Goal: Task Accomplishment & Management: Complete application form

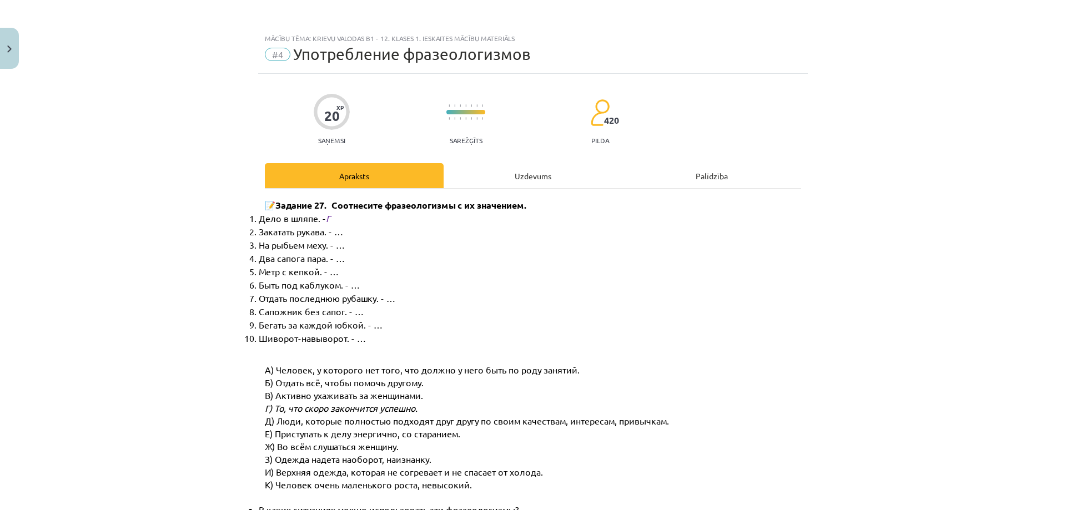
scroll to position [28, 0]
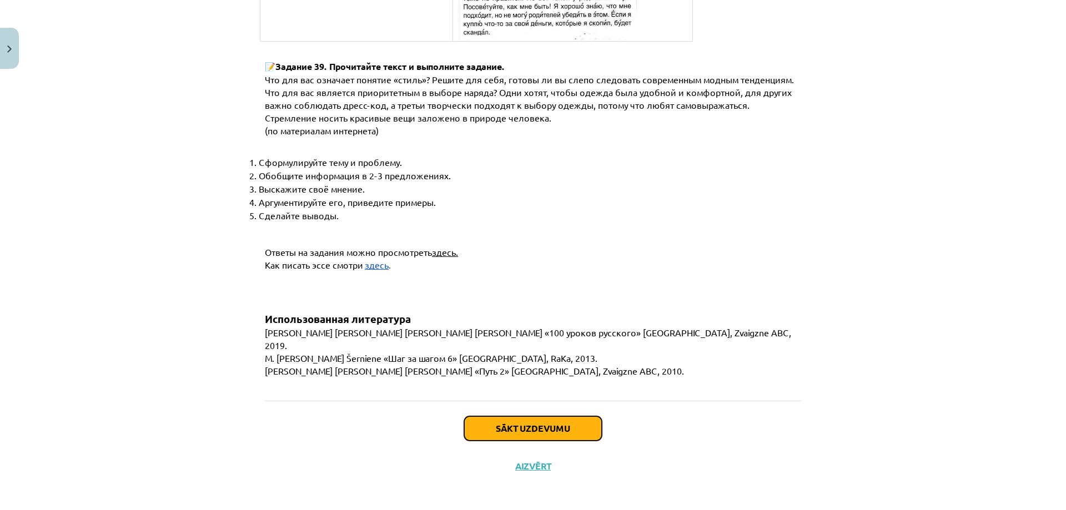
click at [542, 422] on button "Sākt uzdevumu" at bounding box center [533, 428] width 138 height 24
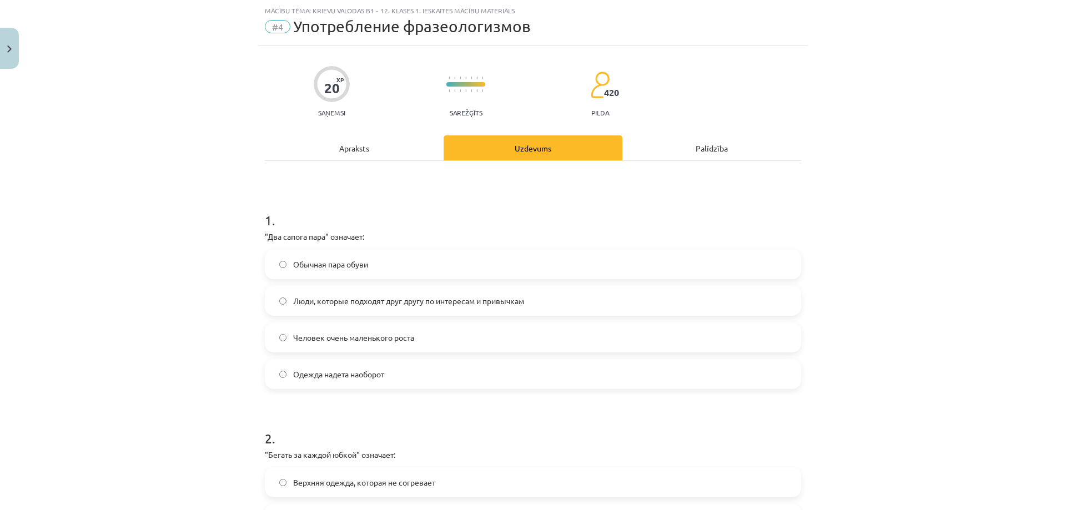
click at [387, 303] on span "Люди, которые подходят друг другу по интересам и привычкам" at bounding box center [408, 301] width 231 height 12
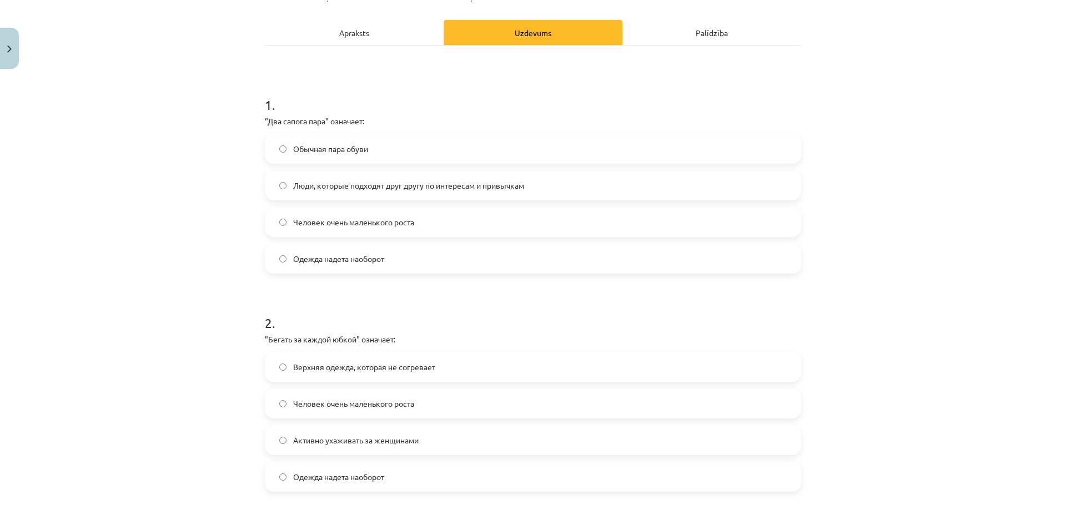
scroll to position [194, 0]
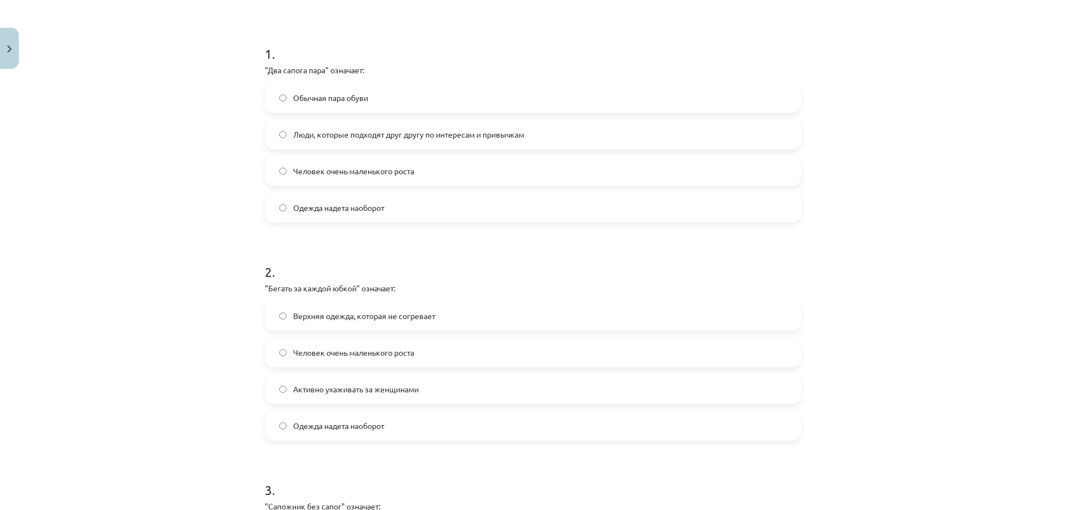
click at [374, 387] on span "Активно ухаживать за женщинами" at bounding box center [355, 390] width 125 height 12
drag, startPoint x: 353, startPoint y: 288, endPoint x: 265, endPoint y: 289, distance: 87.7
click at [265, 289] on p ""Бегать за каждой юбкой" означает:" at bounding box center [533, 289] width 536 height 12
copy p "Бегать за каждой юбкой"
click at [201, 373] on div "Mācību tēma: Krievu valodas b1 - 12. klases 1. ieskaites mācību materiāls #4 Уп…" at bounding box center [533, 255] width 1066 height 510
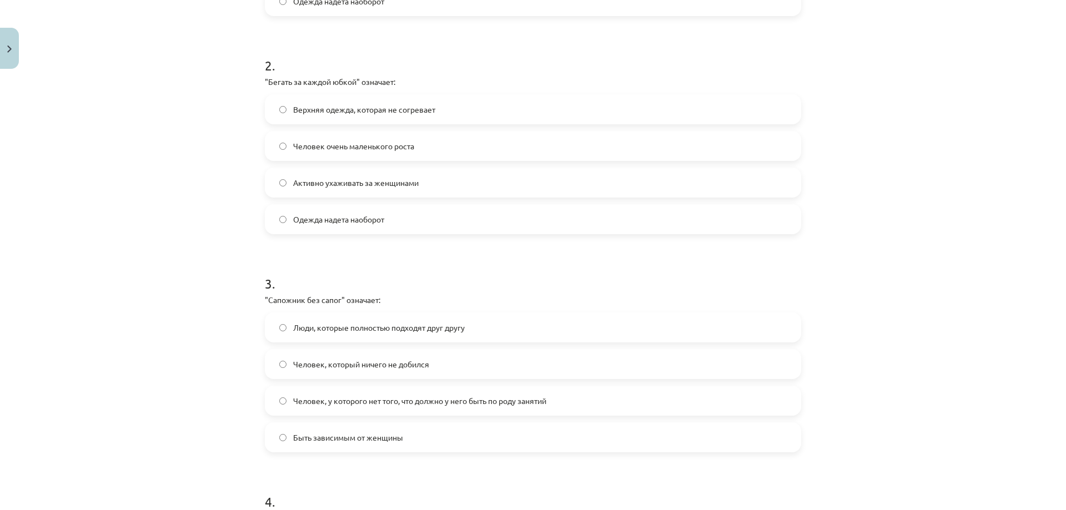
scroll to position [416, 0]
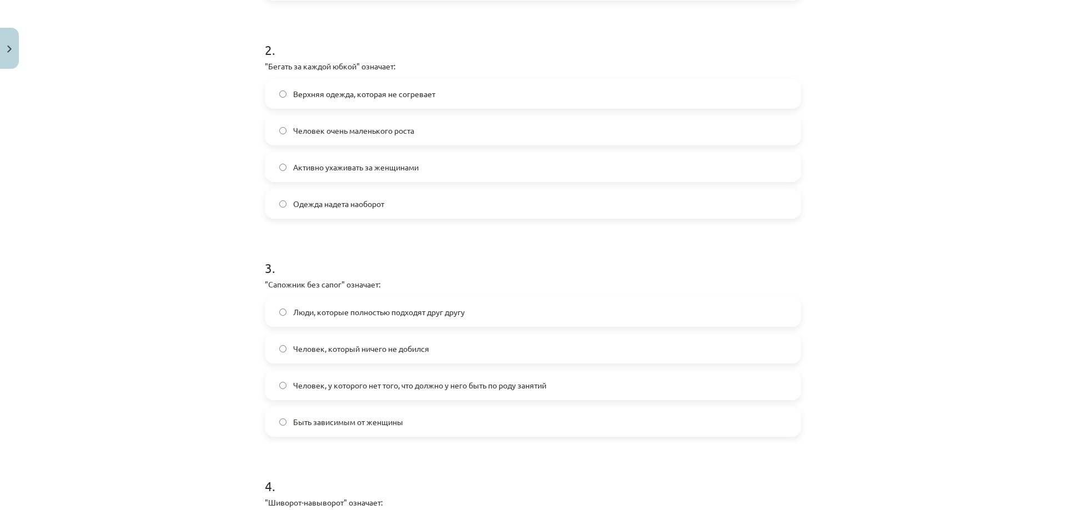
click at [289, 355] on label "Человек, который ничего не добился" at bounding box center [533, 349] width 534 height 28
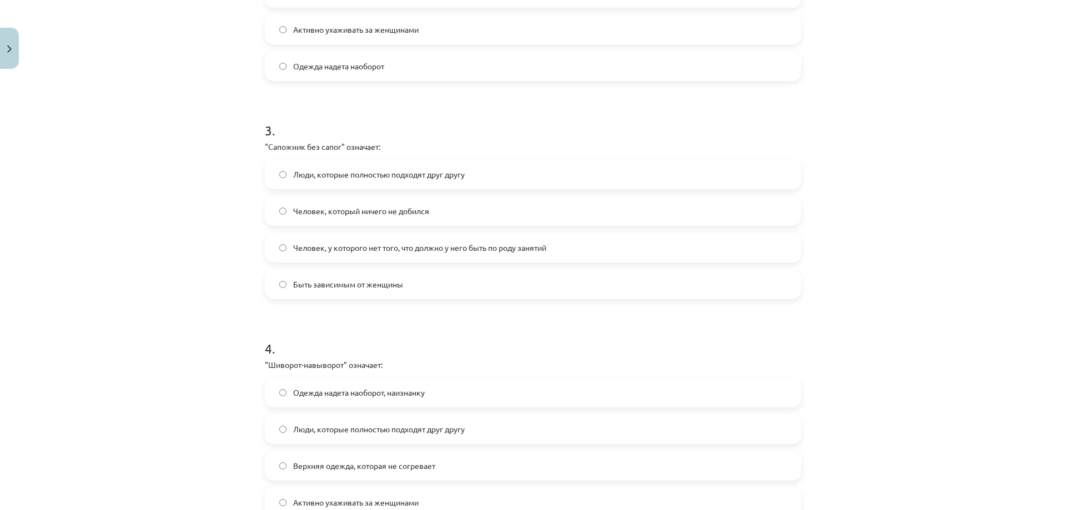
scroll to position [583, 0]
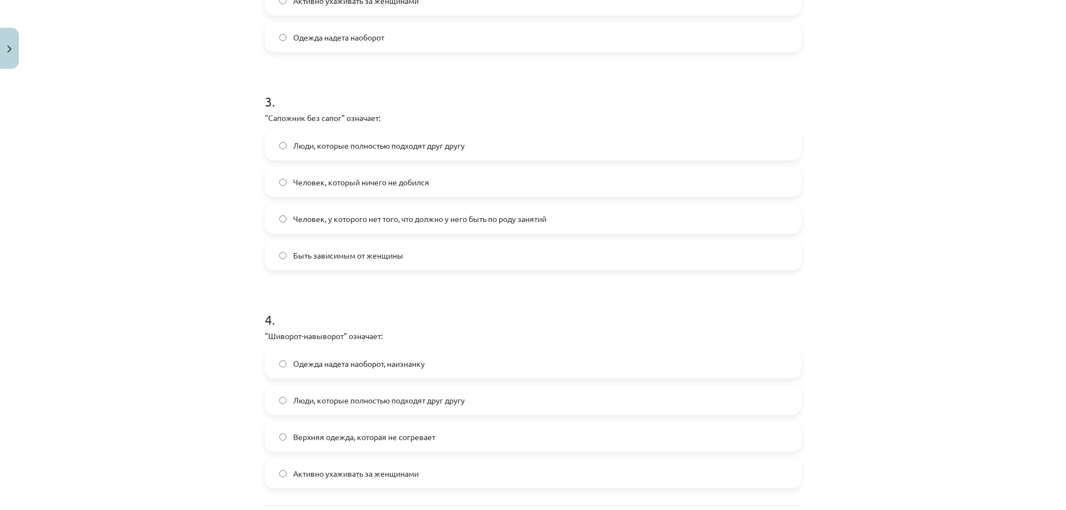
click at [344, 369] on span "Одежда надета наоборот, наизнанку" at bounding box center [359, 364] width 132 height 12
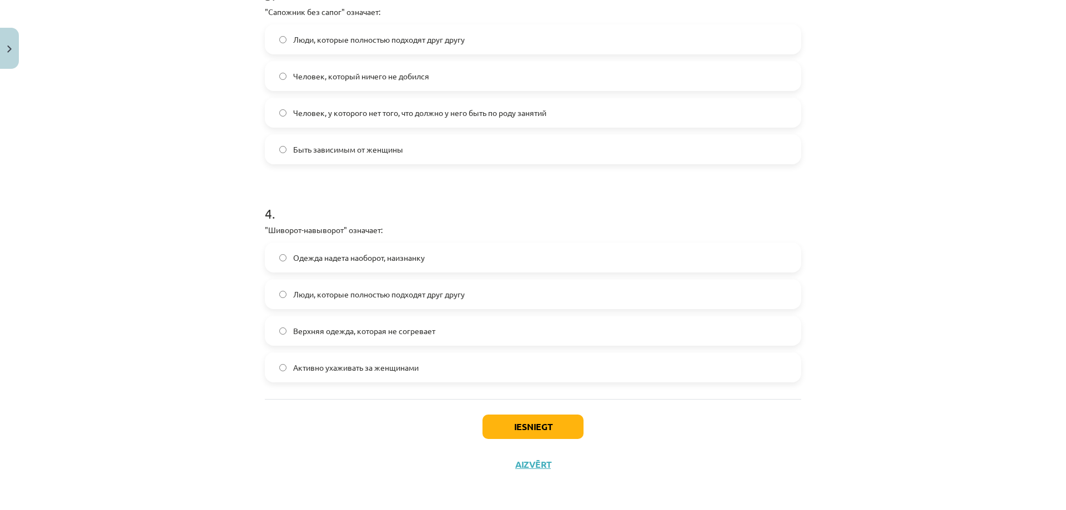
scroll to position [690, 0]
click at [527, 416] on button "Iesniegt" at bounding box center [532, 426] width 101 height 24
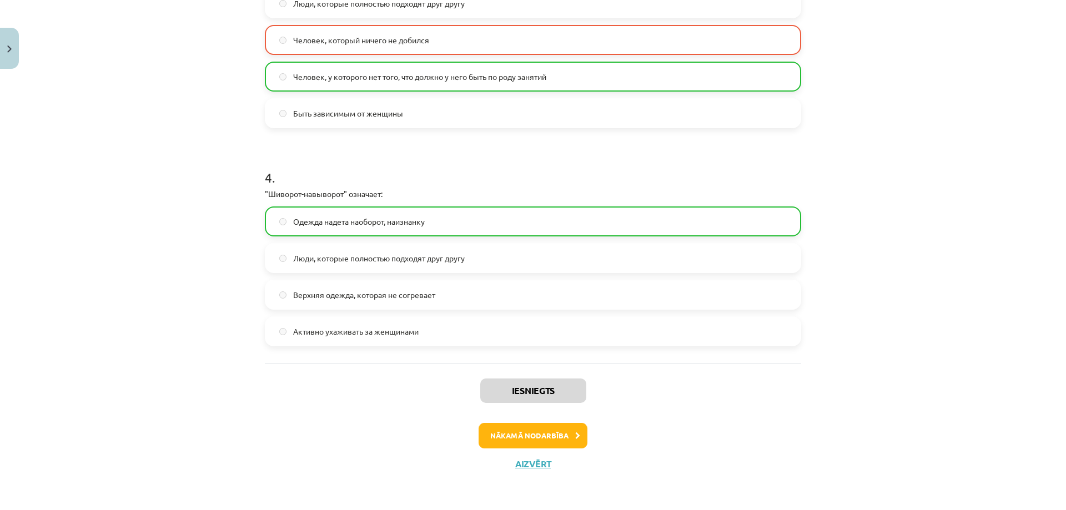
scroll to position [726, 0]
click at [551, 429] on button "Nākamā nodarbība" at bounding box center [533, 435] width 109 height 26
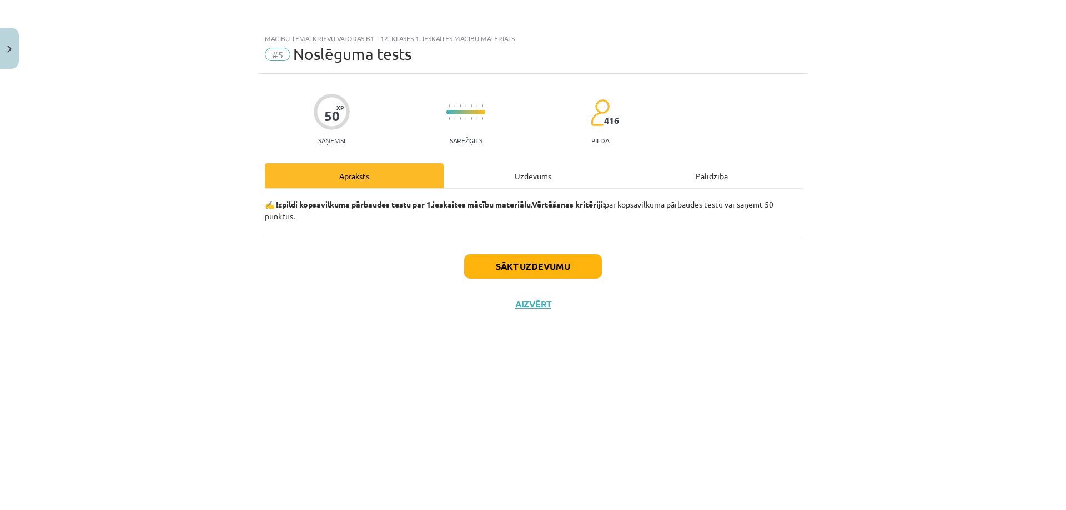
scroll to position [0, 0]
click at [525, 263] on button "Sākt uzdevumu" at bounding box center [533, 266] width 138 height 24
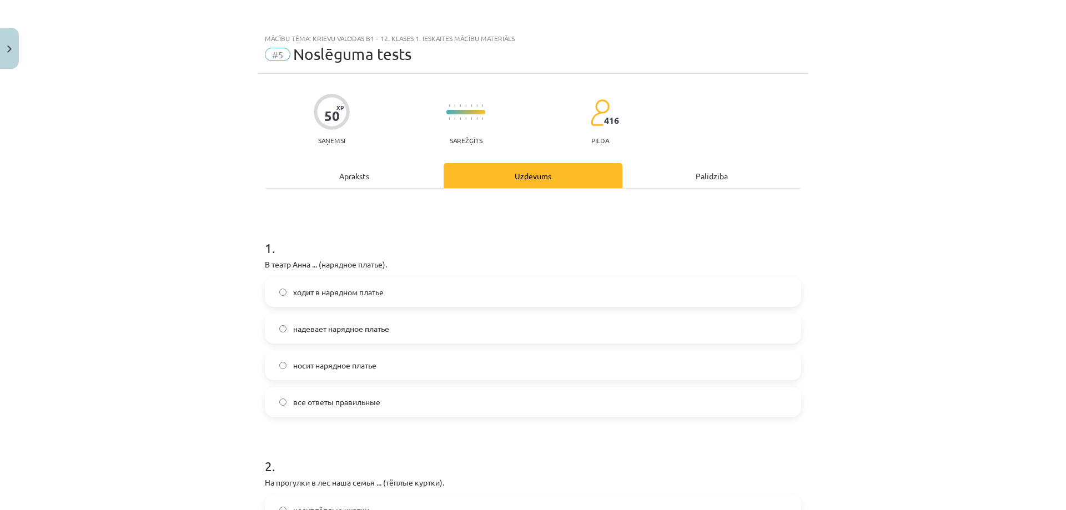
click at [359, 303] on label "ходит в нарядном платье" at bounding box center [533, 292] width 534 height 28
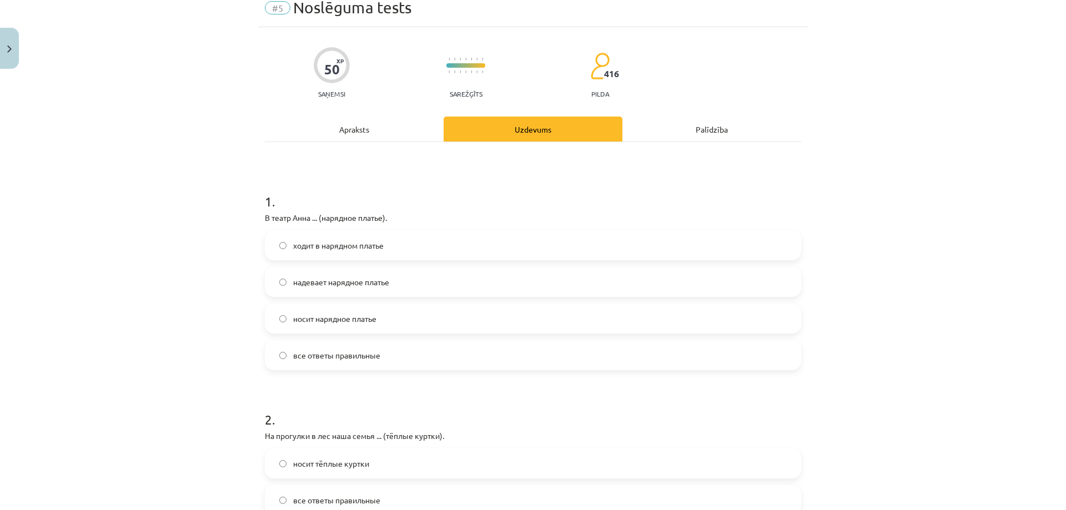
scroll to position [167, 0]
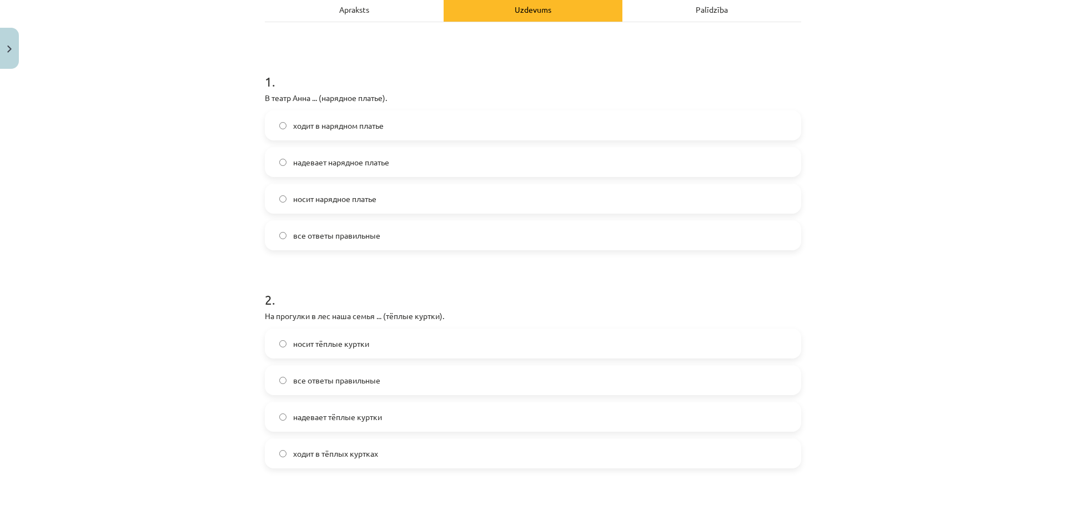
click at [364, 231] on span "все ответы правильные" at bounding box center [336, 236] width 87 height 12
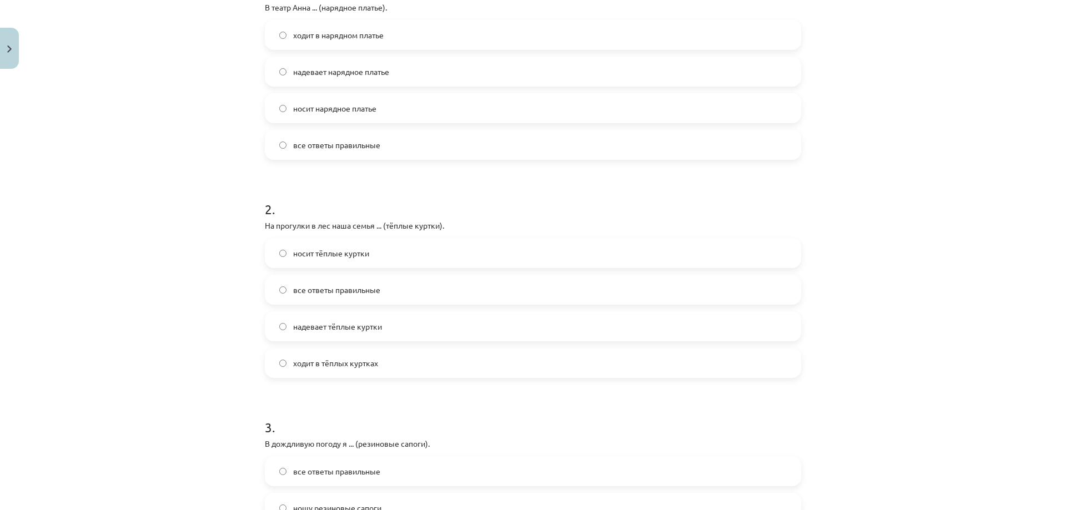
scroll to position [278, 0]
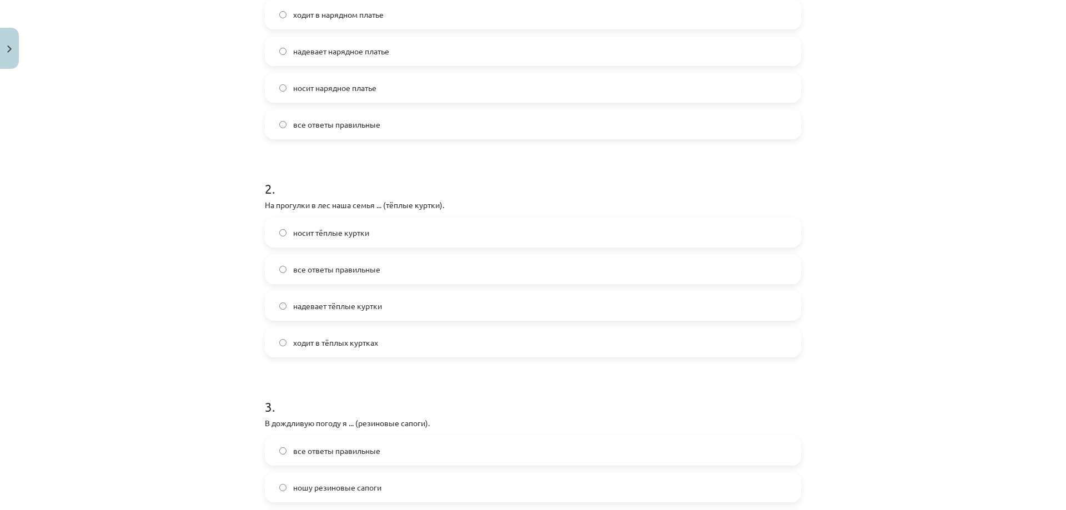
click at [339, 274] on span "все ответы правильные" at bounding box center [336, 270] width 87 height 12
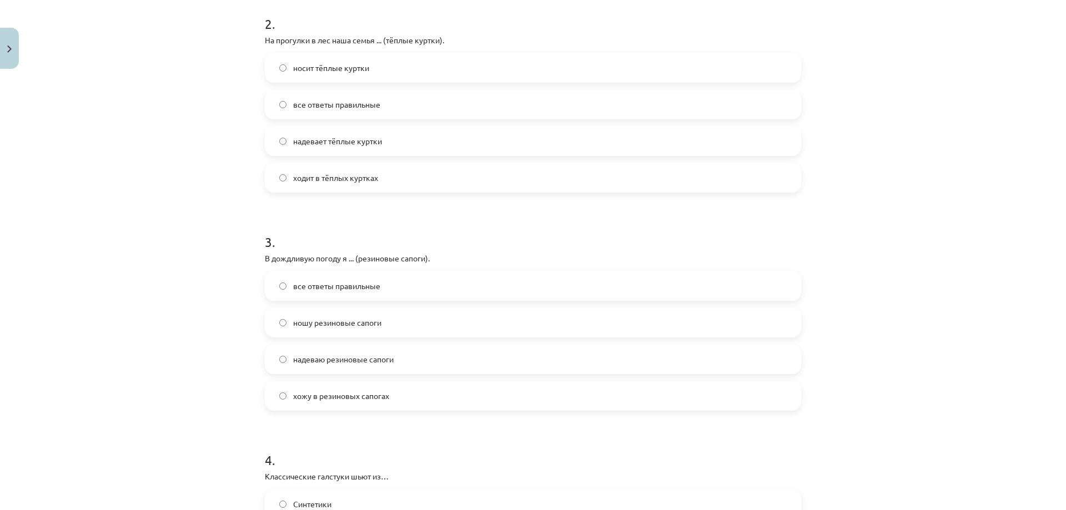
scroll to position [500, 0]
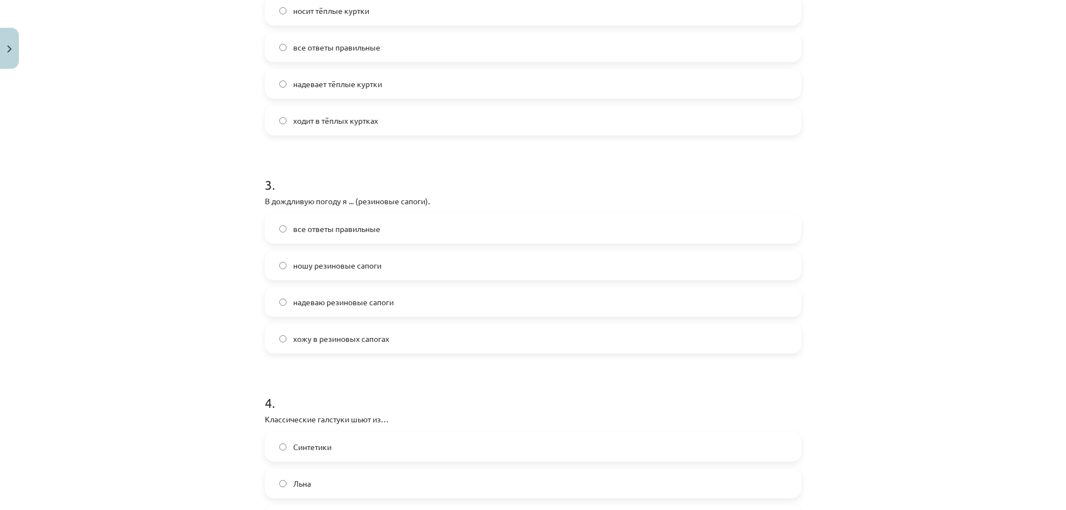
click at [339, 270] on span "ношу резиновые сапоги" at bounding box center [337, 266] width 88 height 12
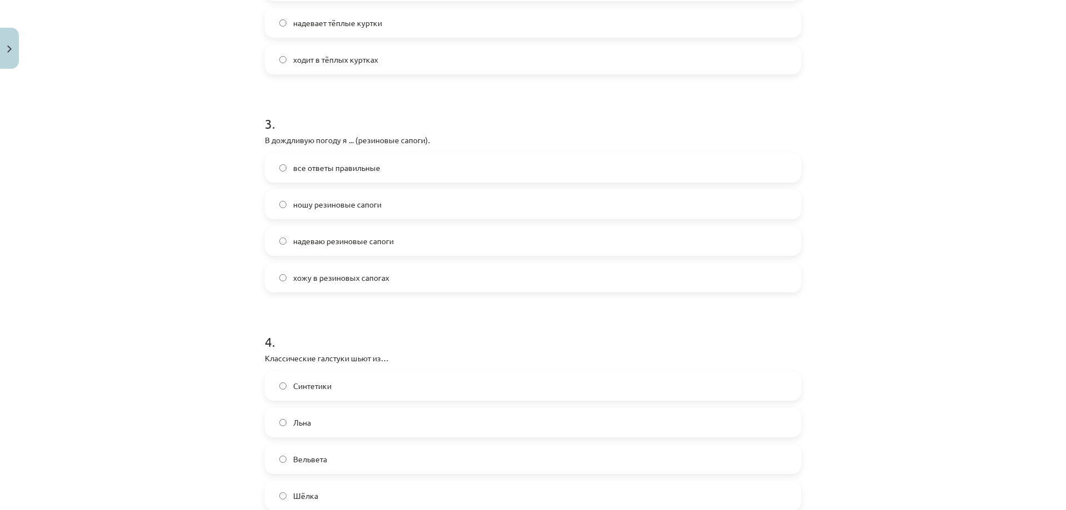
scroll to position [666, 0]
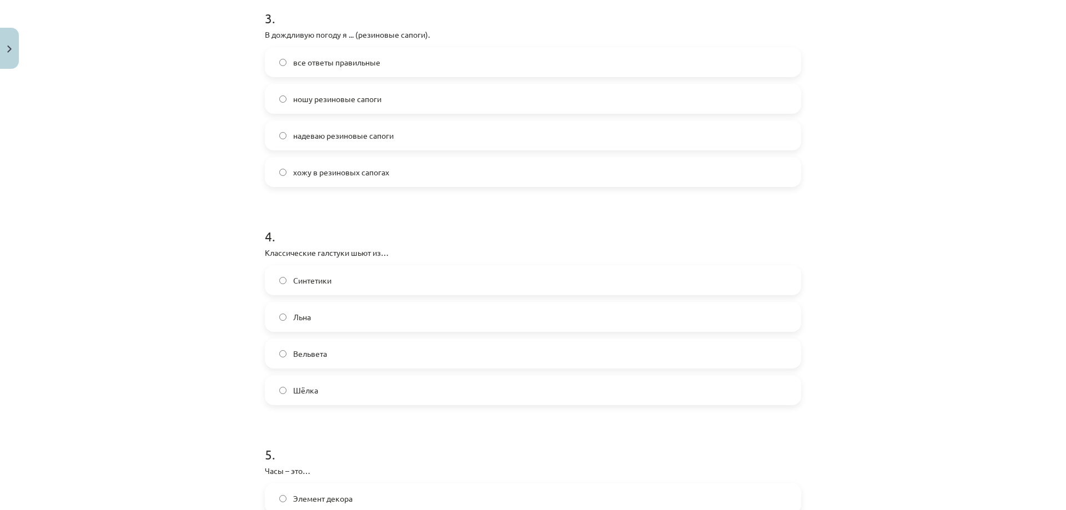
click at [320, 67] on span "все ответы правильные" at bounding box center [336, 63] width 87 height 12
click at [314, 105] on label "ношу резиновые сапоги" at bounding box center [533, 99] width 534 height 28
click at [363, 181] on label "хожу в резиновых сапогах" at bounding box center [533, 172] width 534 height 28
drag, startPoint x: 249, startPoint y: 255, endPoint x: 377, endPoint y: 249, distance: 128.4
click at [377, 249] on div "Mācību tēma: Krievu valodas b1 - 12. klases 1. ieskaites mācību materiāls #5 No…" at bounding box center [533, 255] width 1066 height 510
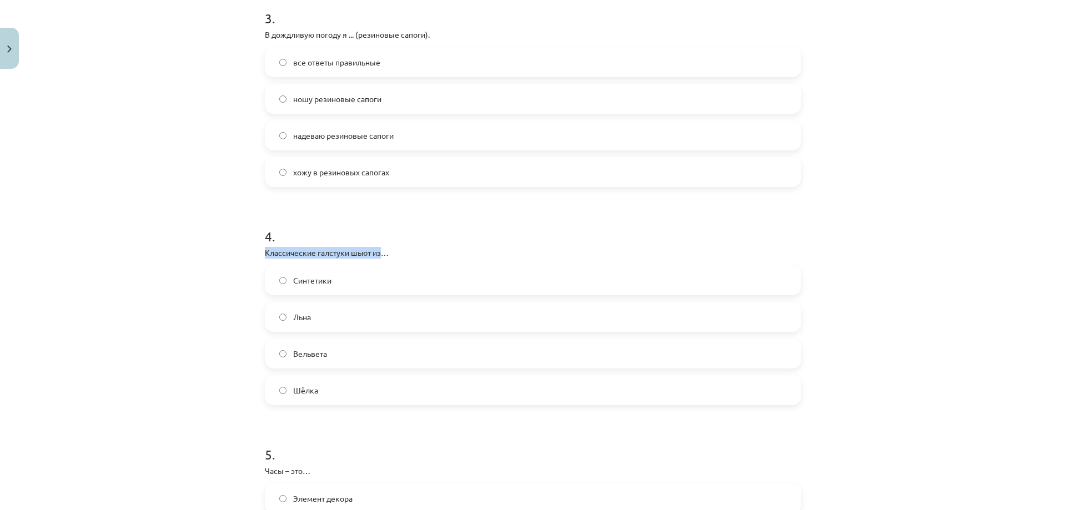
copy p "Классические галстуки шьют из"
click at [308, 316] on label "Льна" at bounding box center [533, 317] width 534 height 28
click at [212, 334] on div "Mācību tēma: Krievu valodas b1 - 12. klases 1. ieskaites mācību materiāls #5 No…" at bounding box center [533, 255] width 1066 height 510
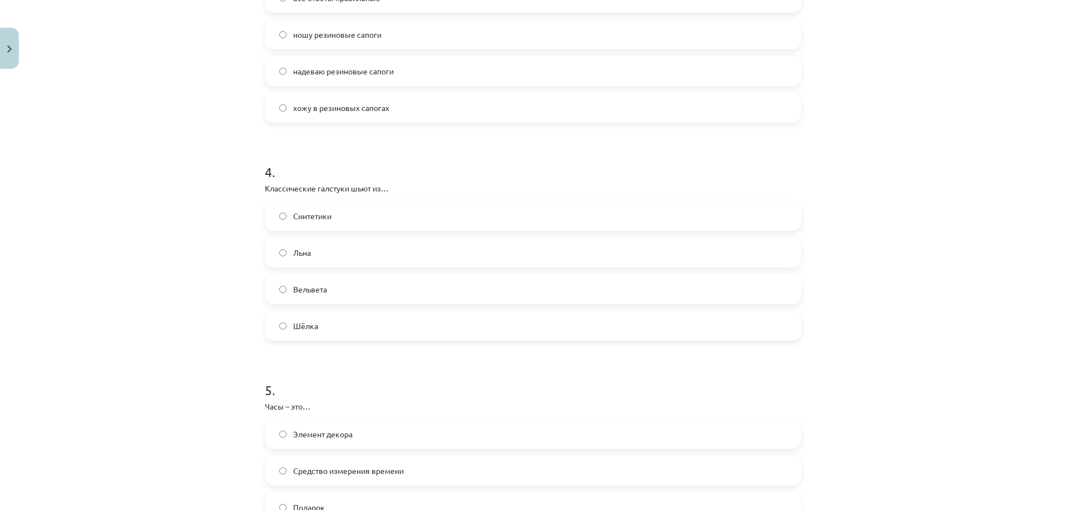
scroll to position [833, 0]
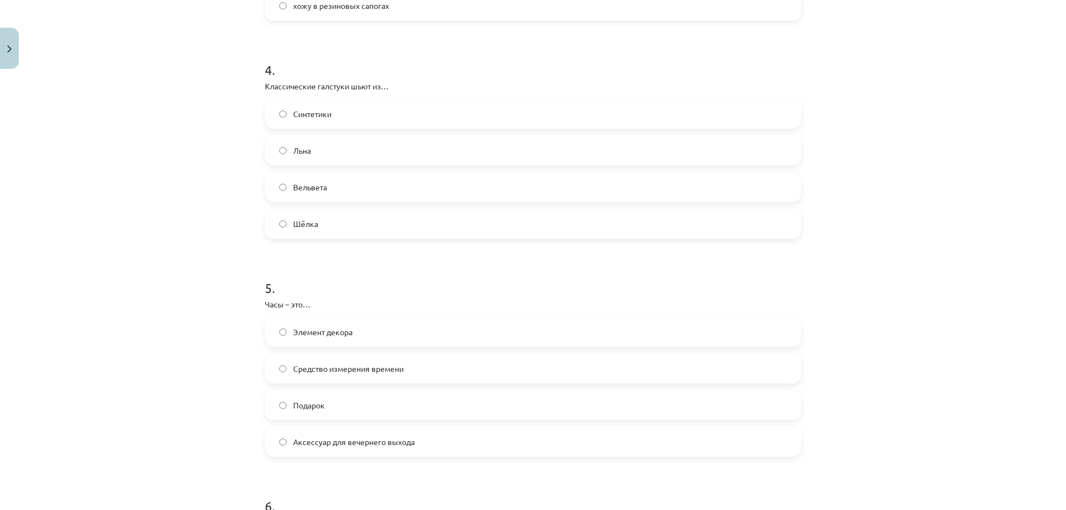
click at [306, 336] on span "Элемент декора" at bounding box center [322, 332] width 59 height 12
click at [304, 368] on span "Средство измерения времени" at bounding box center [348, 369] width 110 height 12
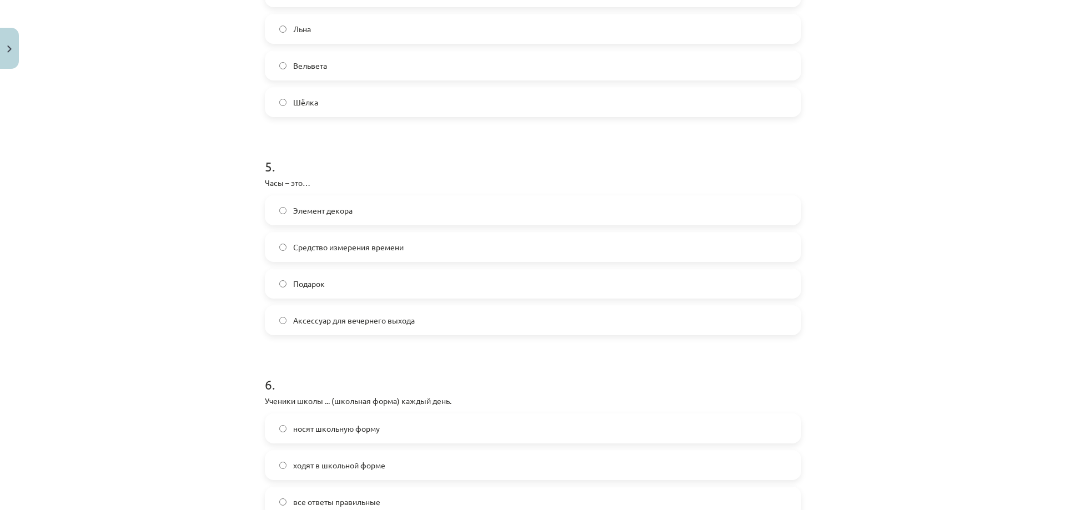
scroll to position [1055, 0]
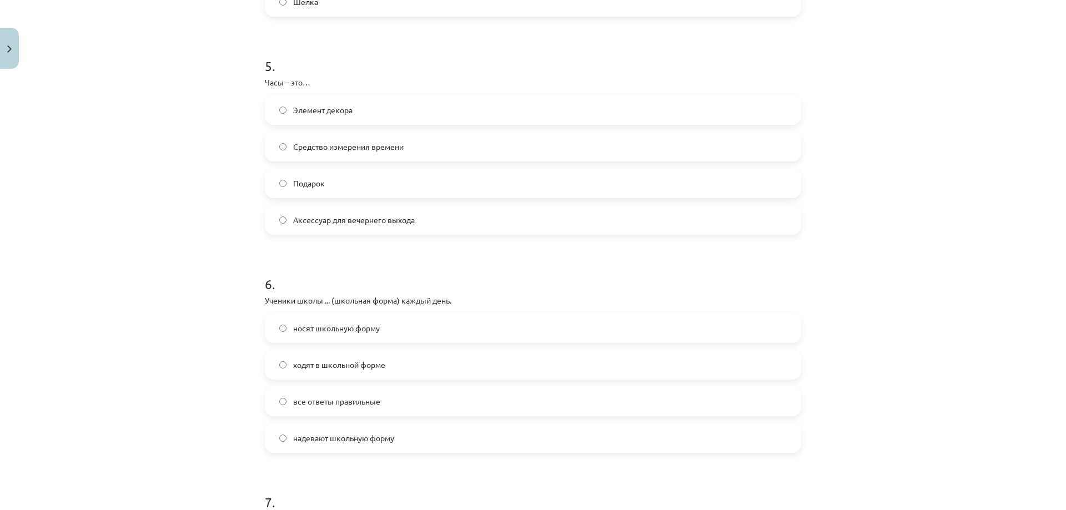
click at [370, 340] on label "носят школьную форму" at bounding box center [533, 328] width 534 height 28
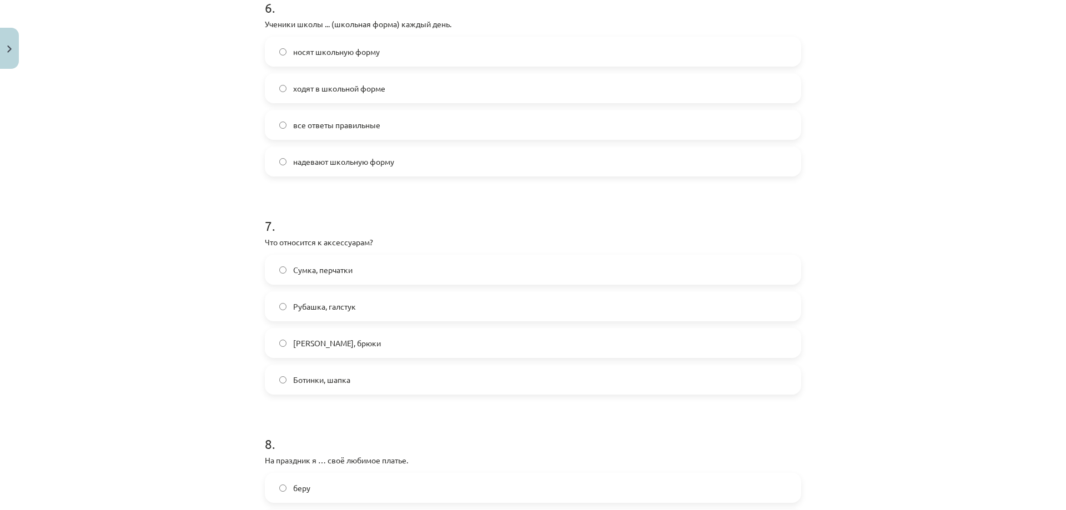
scroll to position [1332, 0]
click at [349, 266] on span "Сумка, перчатки" at bounding box center [322, 269] width 59 height 12
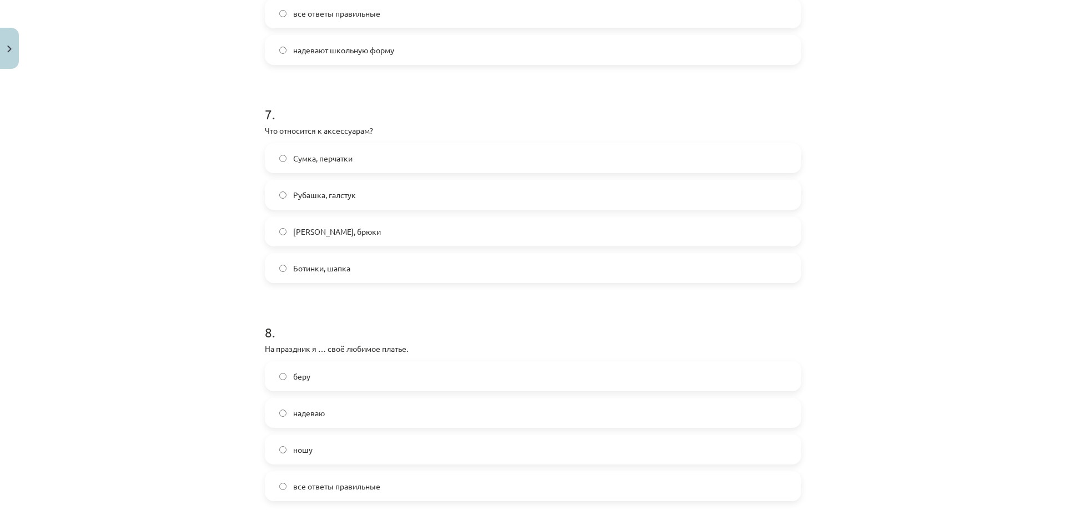
scroll to position [1443, 0]
click at [321, 414] on label "надеваю" at bounding box center [533, 413] width 534 height 28
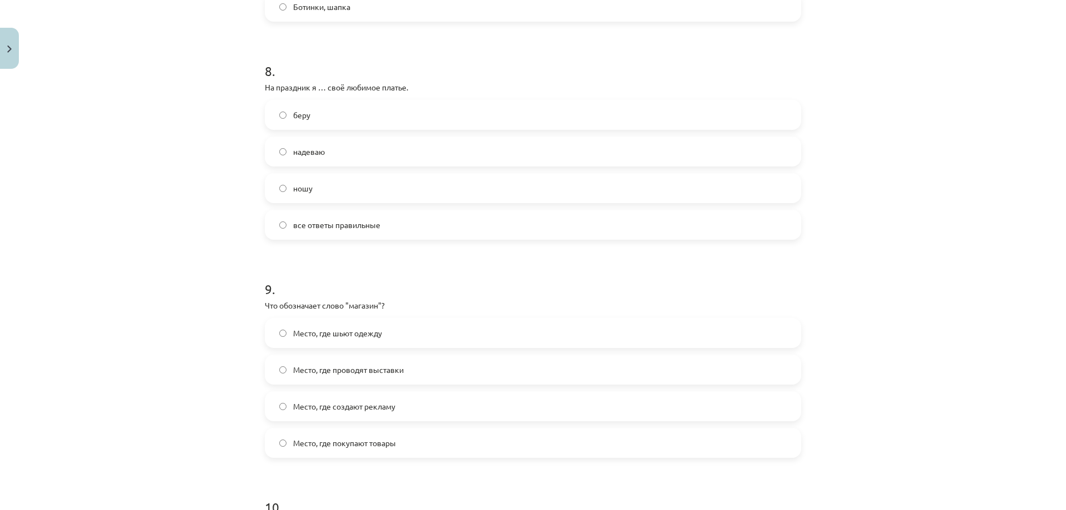
scroll to position [1721, 0]
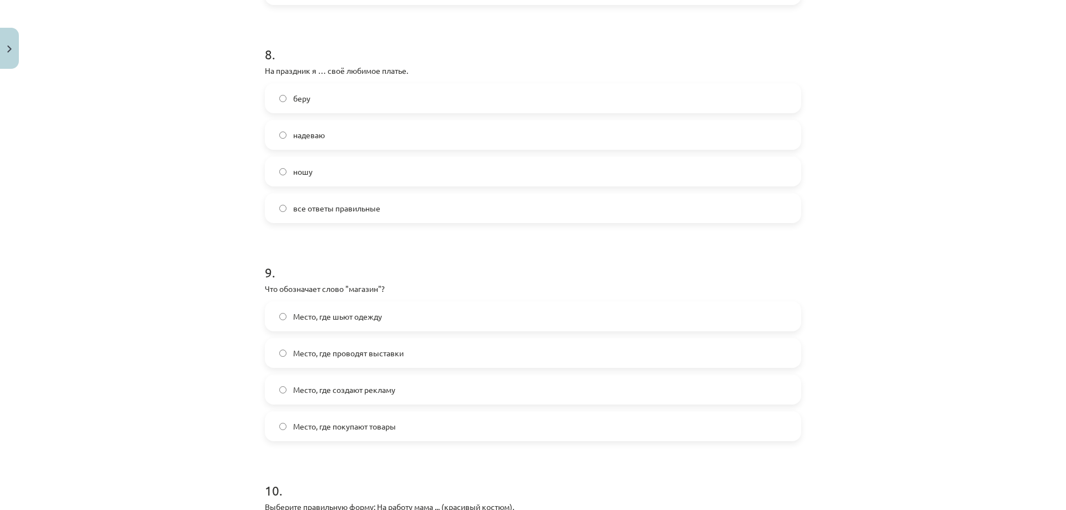
click at [409, 422] on label "Место, где покупают товары" at bounding box center [533, 426] width 534 height 28
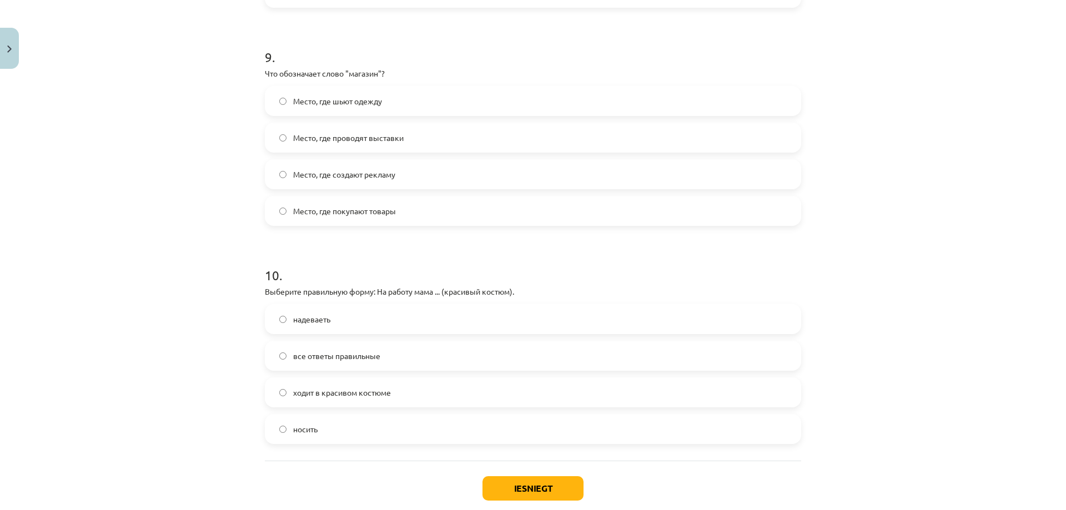
scroll to position [1943, 0]
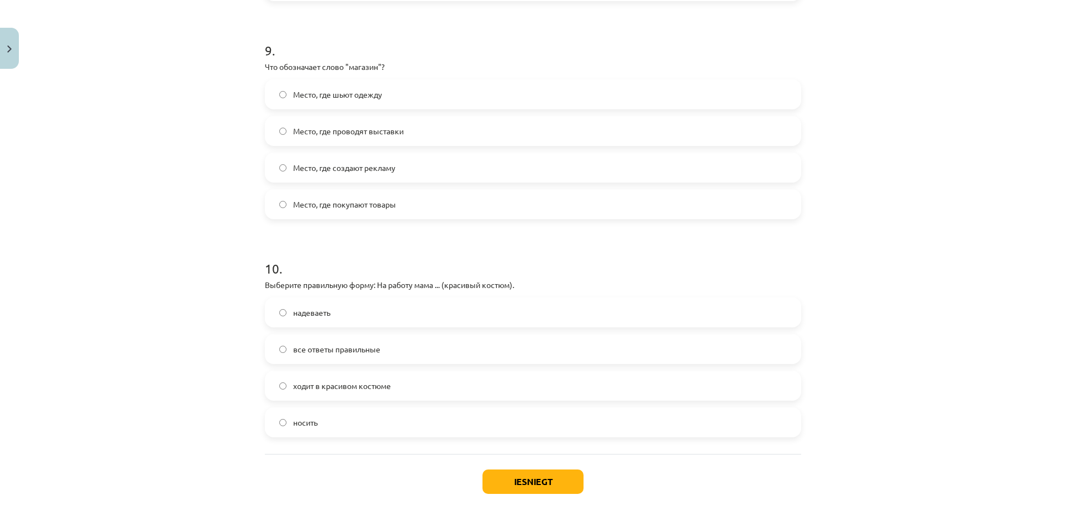
click at [380, 387] on span "ходит в красивом костюме" at bounding box center [342, 386] width 98 height 12
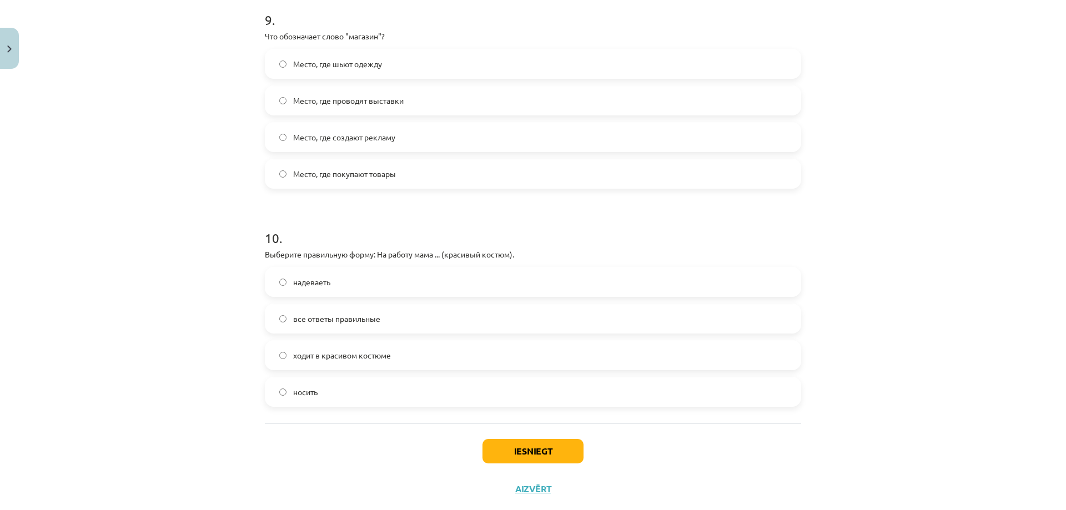
scroll to position [1999, 0]
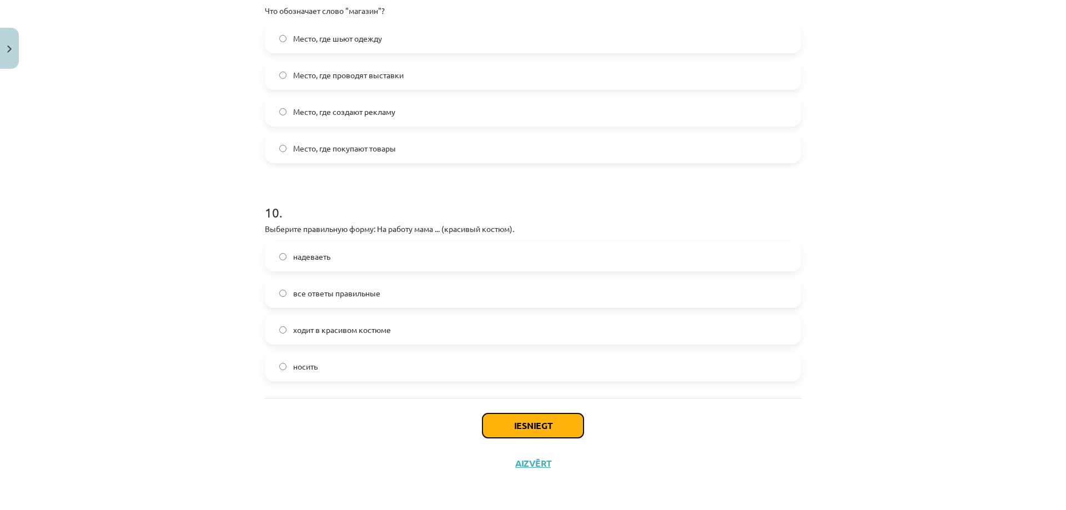
click at [526, 428] on button "Iesniegt" at bounding box center [532, 426] width 101 height 24
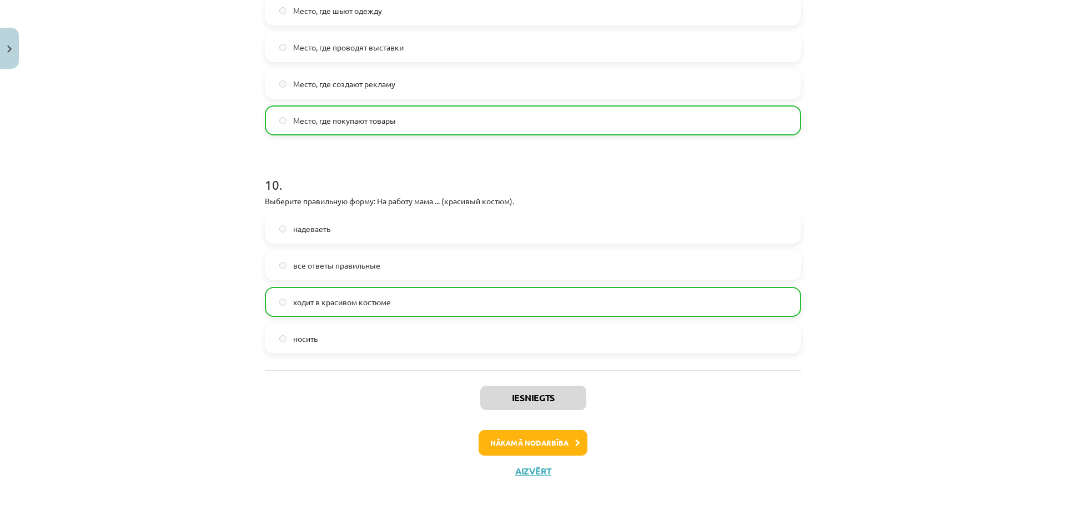
scroll to position [2035, 0]
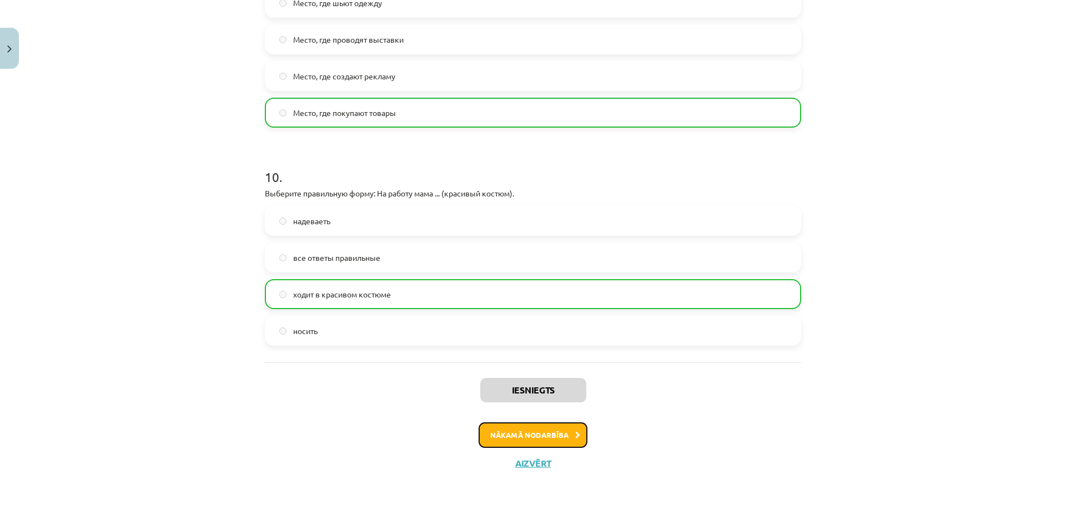
click at [548, 432] on button "Nākamā nodarbība" at bounding box center [533, 435] width 109 height 26
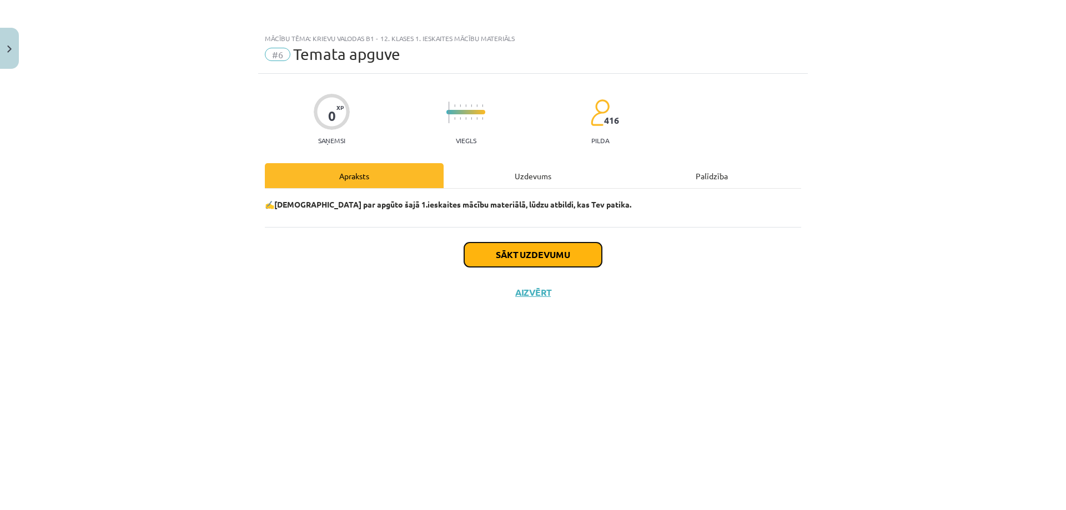
click at [527, 261] on button "Sākt uzdevumu" at bounding box center [533, 255] width 138 height 24
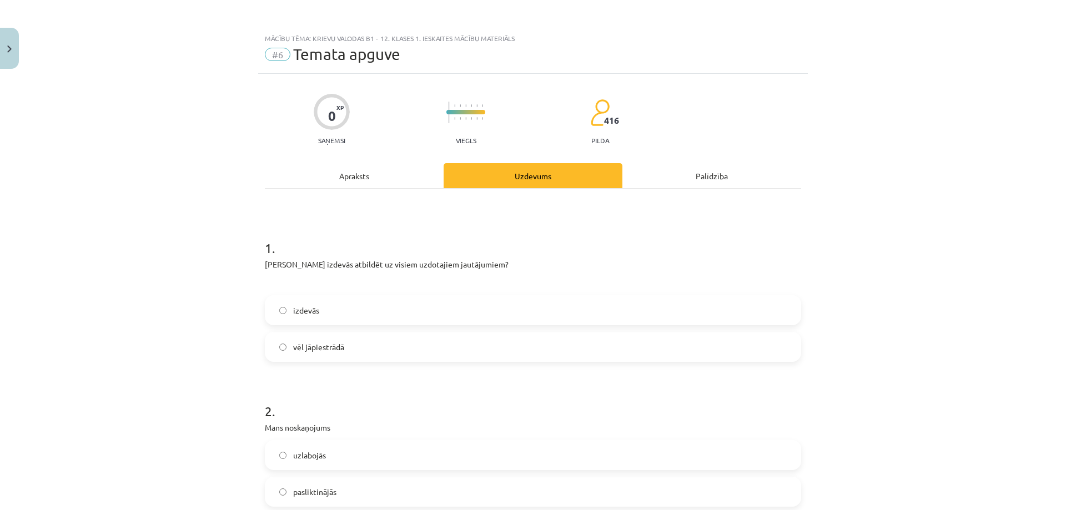
click at [401, 304] on label "izdevās" at bounding box center [533, 310] width 534 height 28
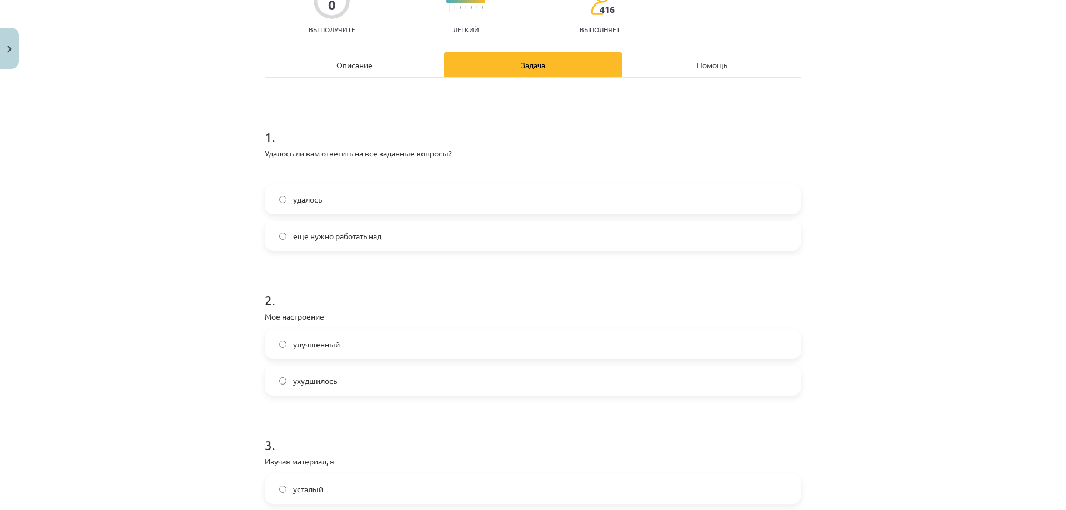
click at [339, 350] on label "улучшенный" at bounding box center [533, 344] width 534 height 28
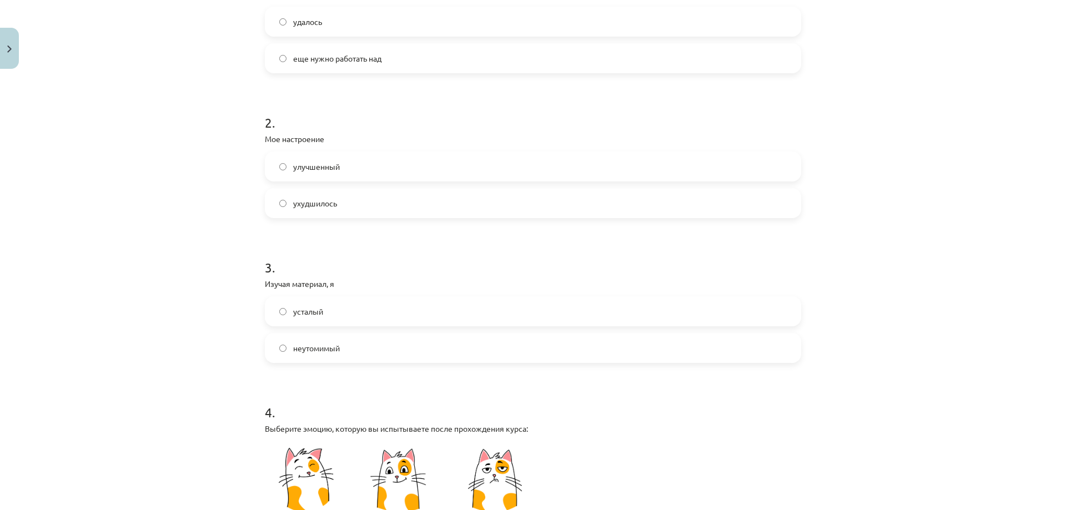
scroll to position [333, 0]
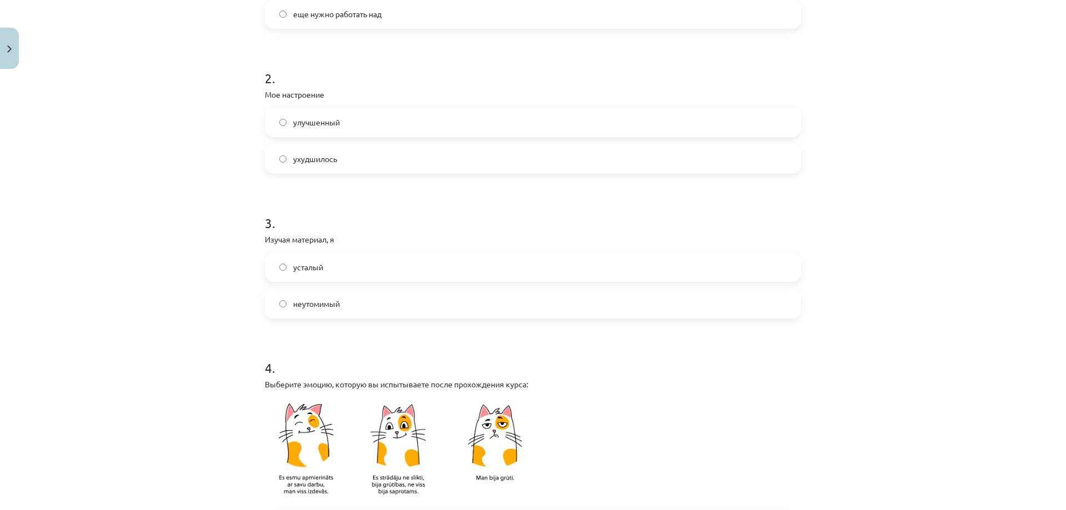
click at [334, 296] on label "неутомимый" at bounding box center [533, 304] width 534 height 28
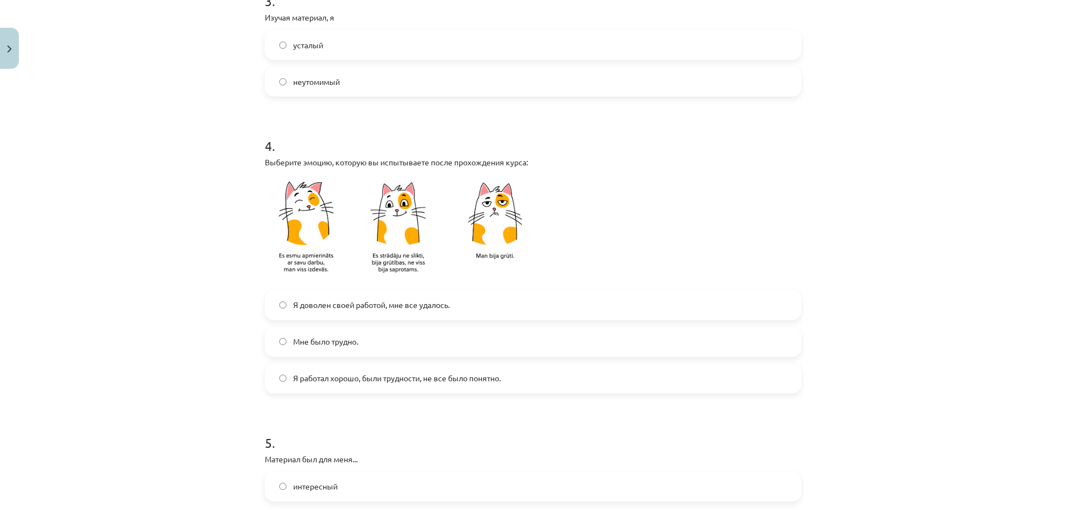
click at [340, 301] on font "Я доволен своей работой, мне все удалось." at bounding box center [371, 305] width 157 height 10
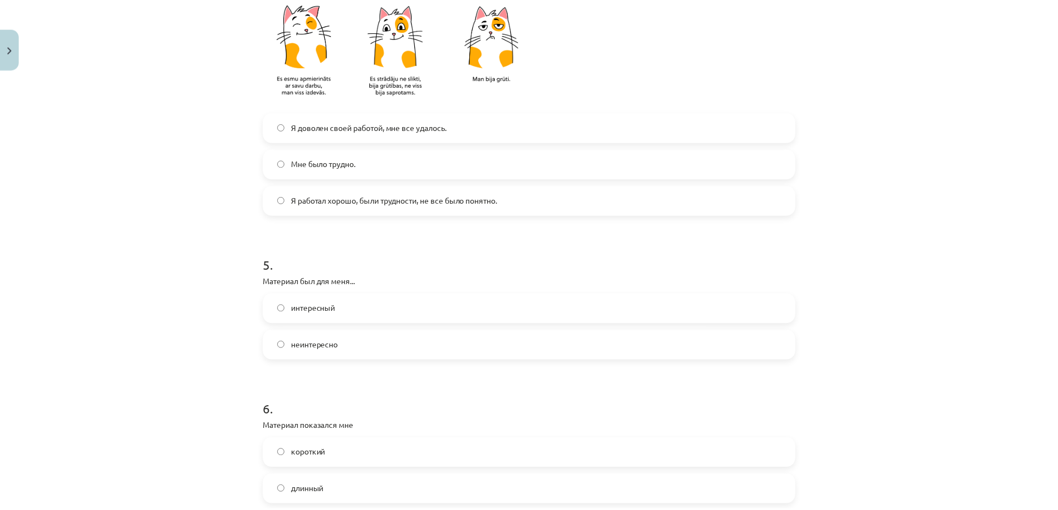
scroll to position [857, 0]
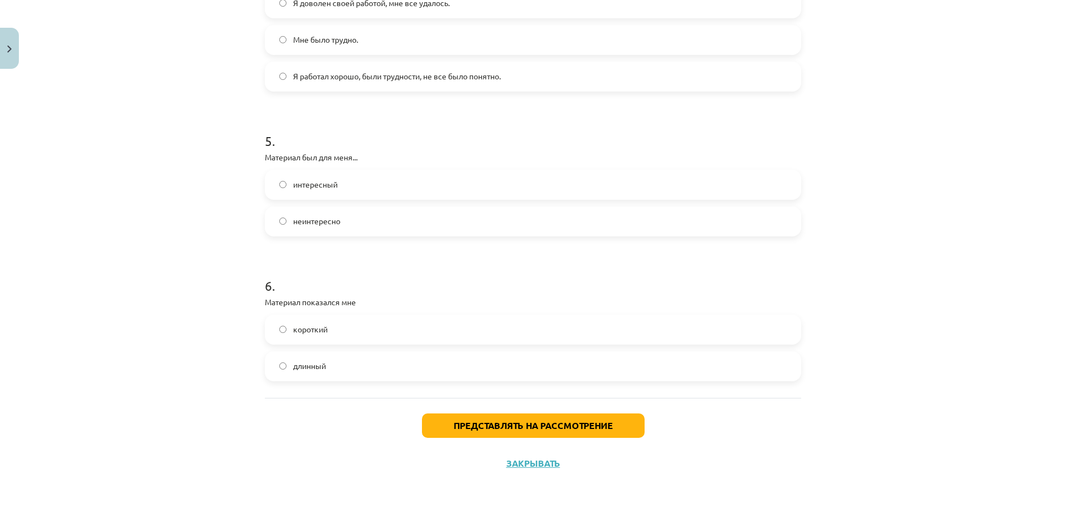
click at [325, 185] on font "интересный" at bounding box center [315, 184] width 44 height 10
click at [326, 330] on label "короткий" at bounding box center [533, 330] width 534 height 28
click at [482, 422] on font "Представлять на рассмотрение" at bounding box center [533, 426] width 159 height 12
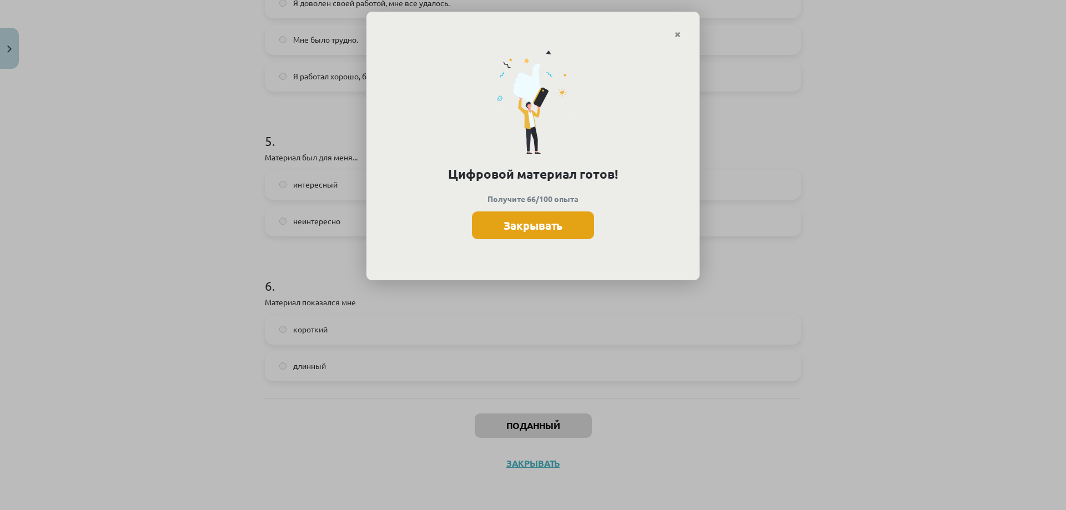
click at [570, 219] on button "Закрывать" at bounding box center [533, 226] width 122 height 28
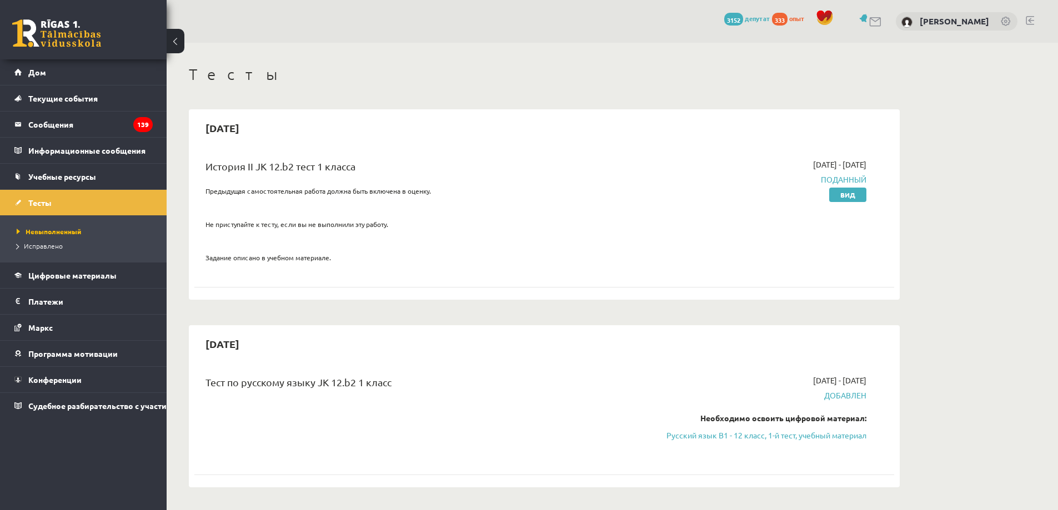
scroll to position [111, 0]
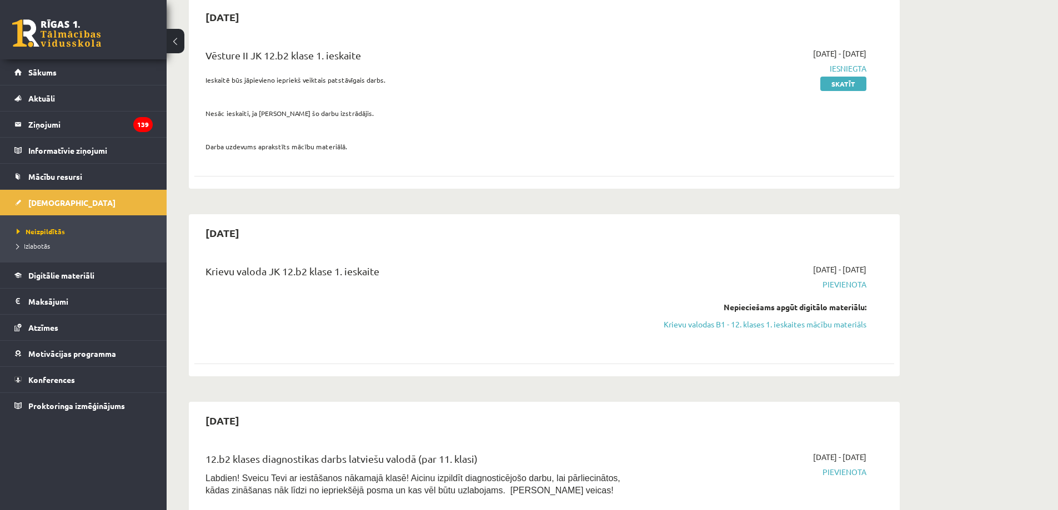
click at [832, 279] on span "Pievienota" at bounding box center [761, 285] width 209 height 12
click at [799, 324] on link "Krievu valodas B1 - 12. klases 1. ieskaites mācību materiāls" at bounding box center [761, 325] width 209 height 12
click at [52, 76] on span "Sākums" at bounding box center [42, 72] width 28 height 10
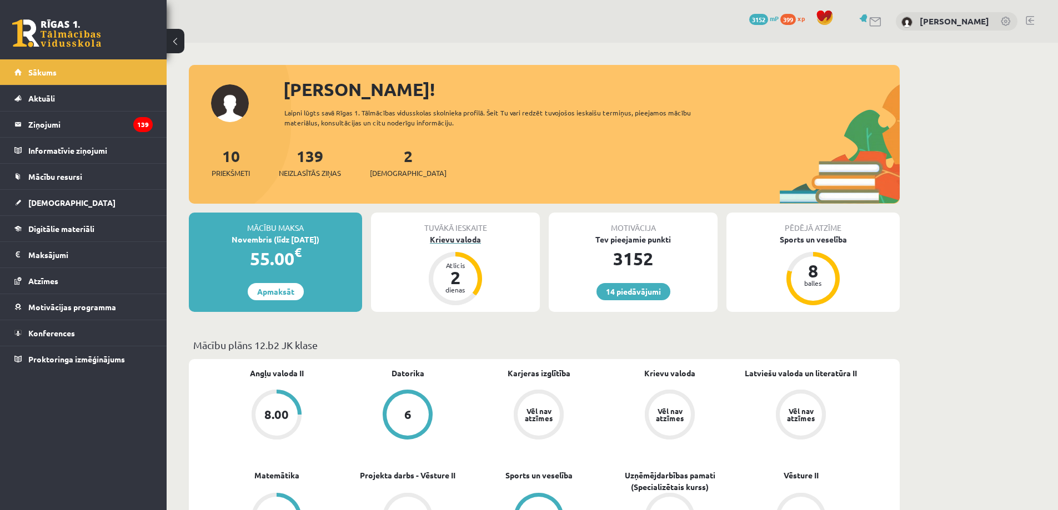
click at [455, 240] on div "Krievu valoda" at bounding box center [455, 240] width 169 height 12
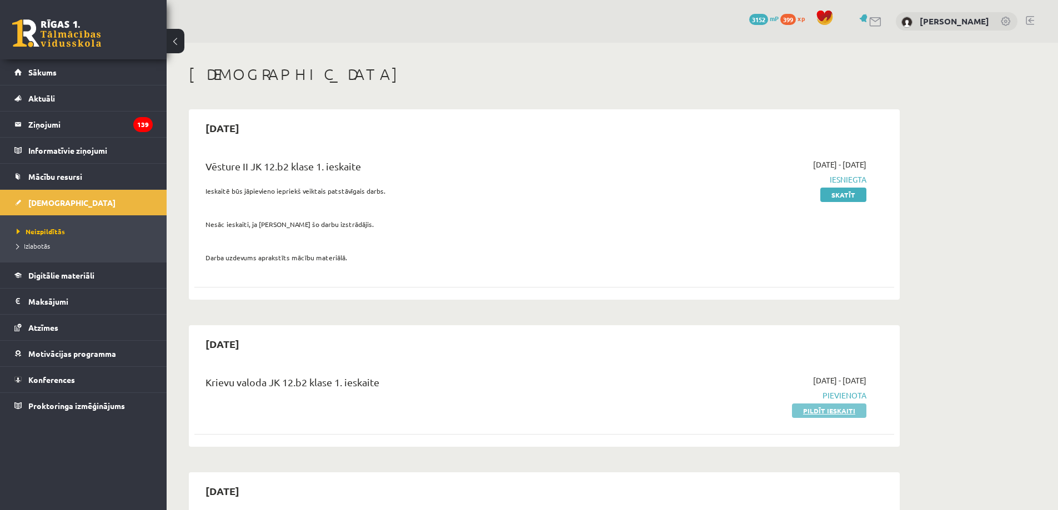
click at [822, 407] on link "Pildīt ieskaiti" at bounding box center [829, 411] width 74 height 14
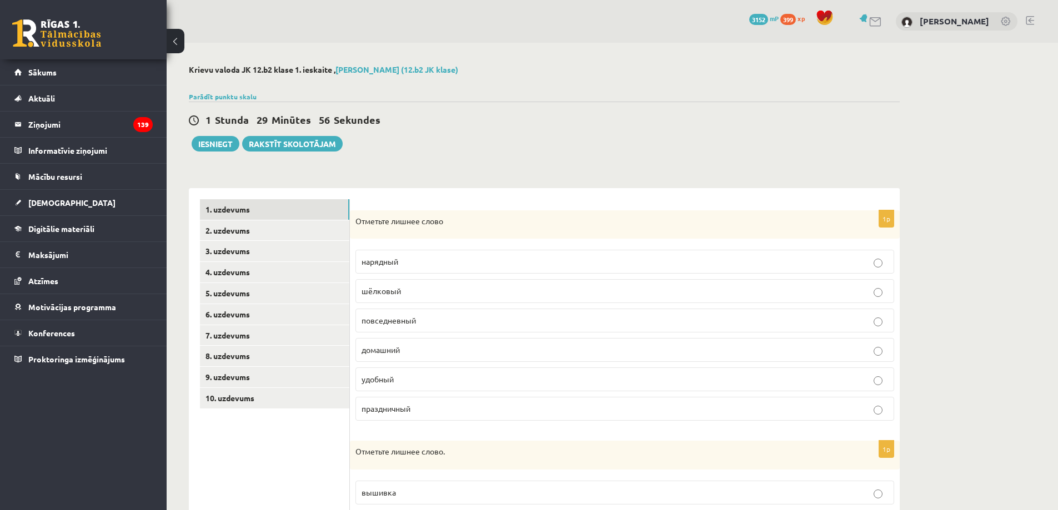
scroll to position [56, 0]
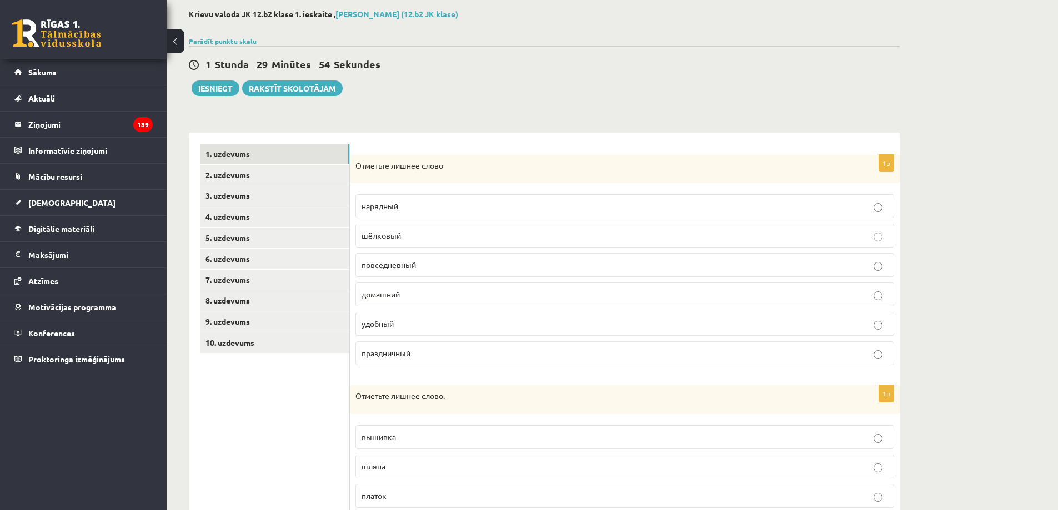
click at [417, 314] on label "удобный" at bounding box center [624, 324] width 538 height 24
click at [421, 296] on p "домашний" at bounding box center [624, 295] width 526 height 12
click at [412, 238] on p "шёлковый" at bounding box center [624, 236] width 526 height 12
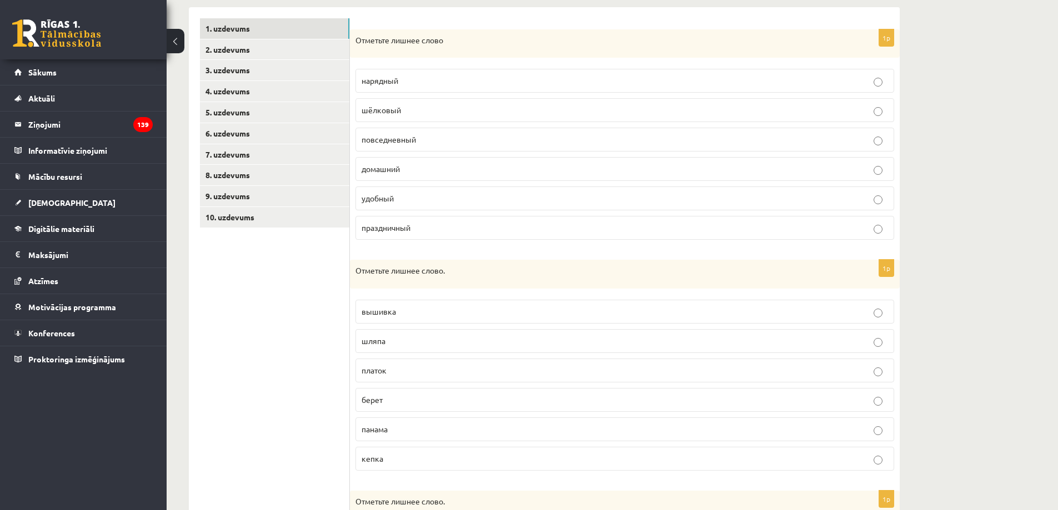
scroll to position [222, 0]
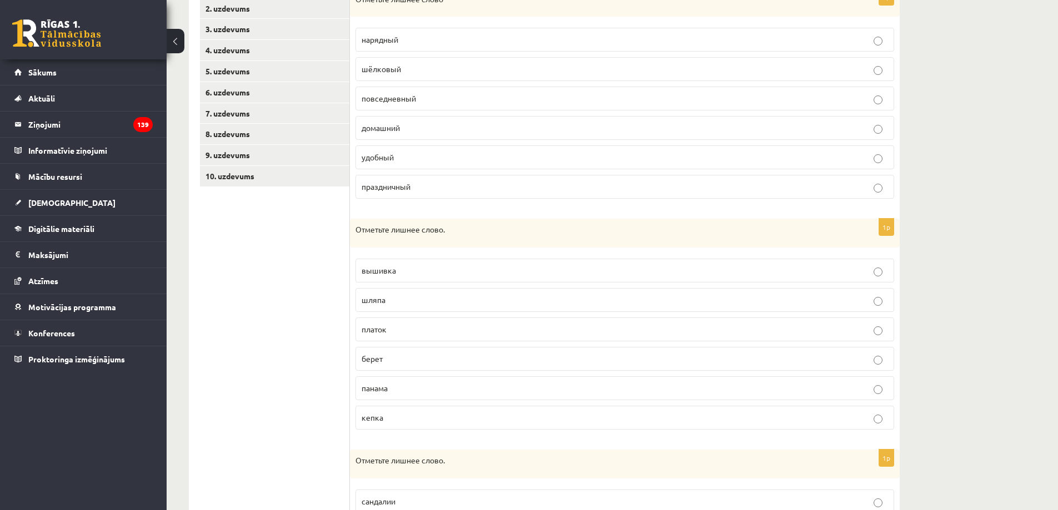
click at [417, 271] on p "вышивка" at bounding box center [624, 271] width 526 height 12
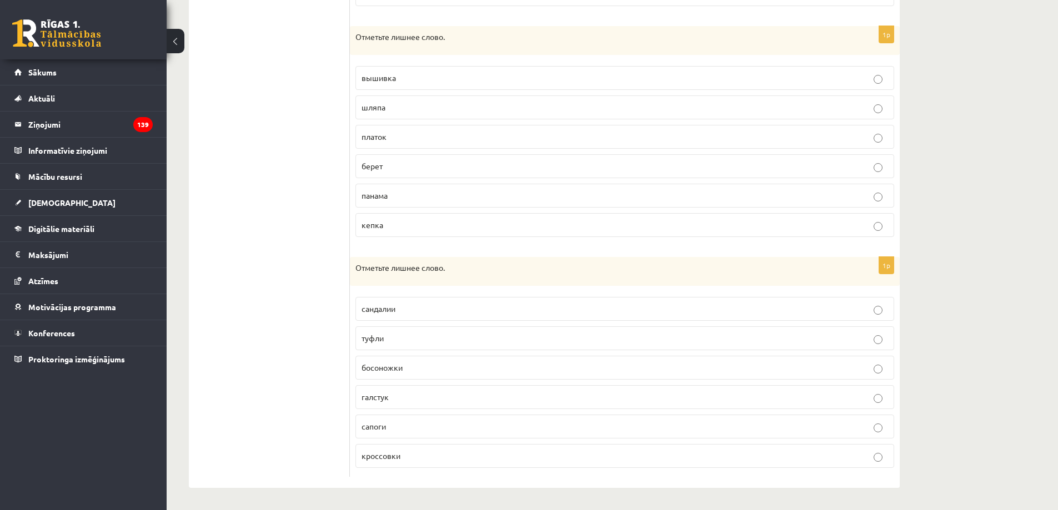
scroll to position [415, 0]
click at [410, 403] on label "галстук" at bounding box center [624, 397] width 538 height 24
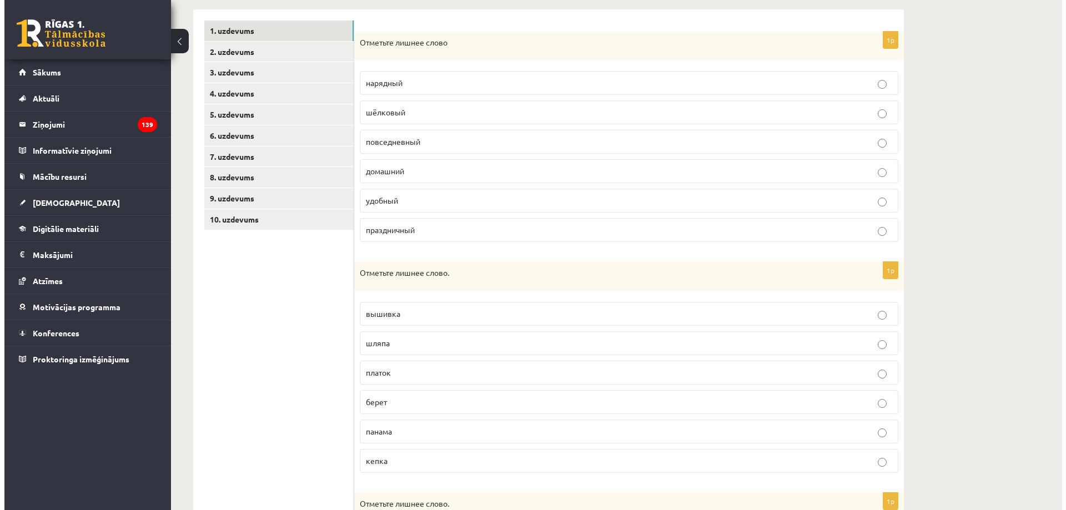
scroll to position [0, 0]
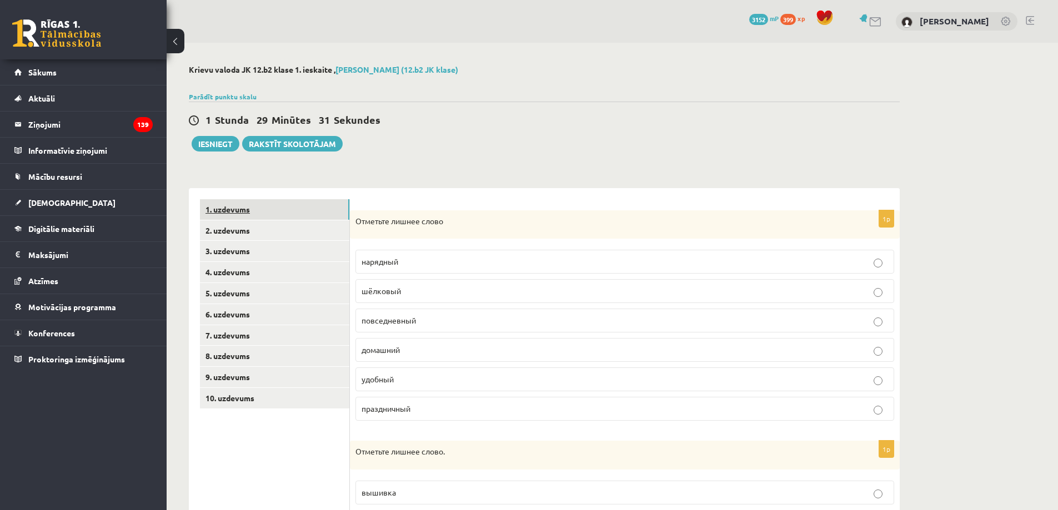
click at [279, 220] on link "1. uzdevums" at bounding box center [274, 209] width 149 height 21
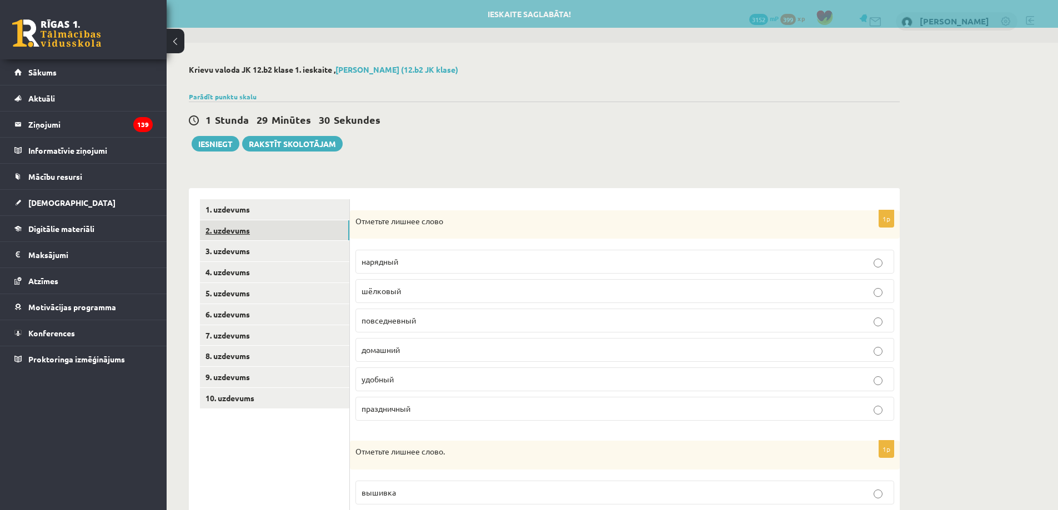
click at [282, 225] on link "2. uzdevums" at bounding box center [274, 230] width 149 height 21
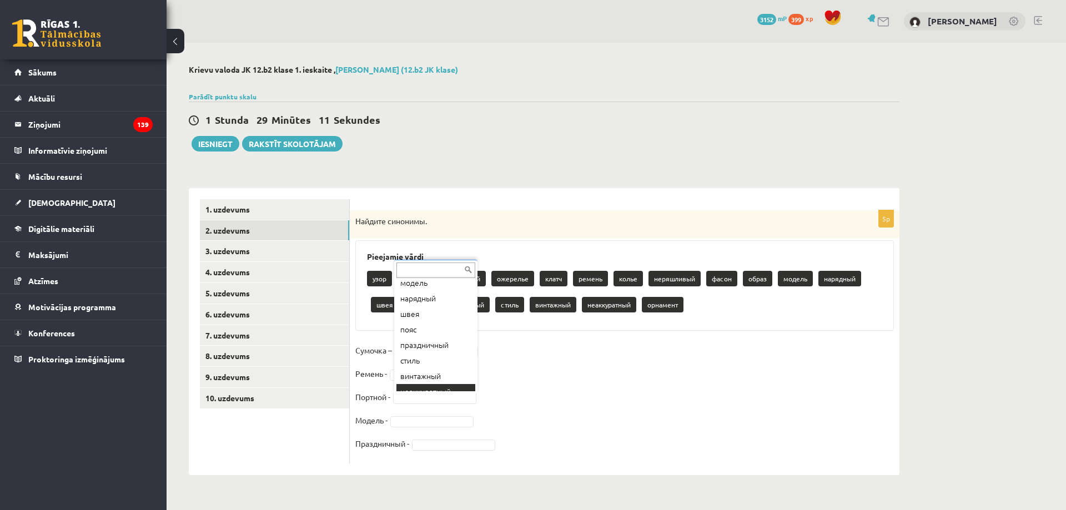
scroll to position [200, 0]
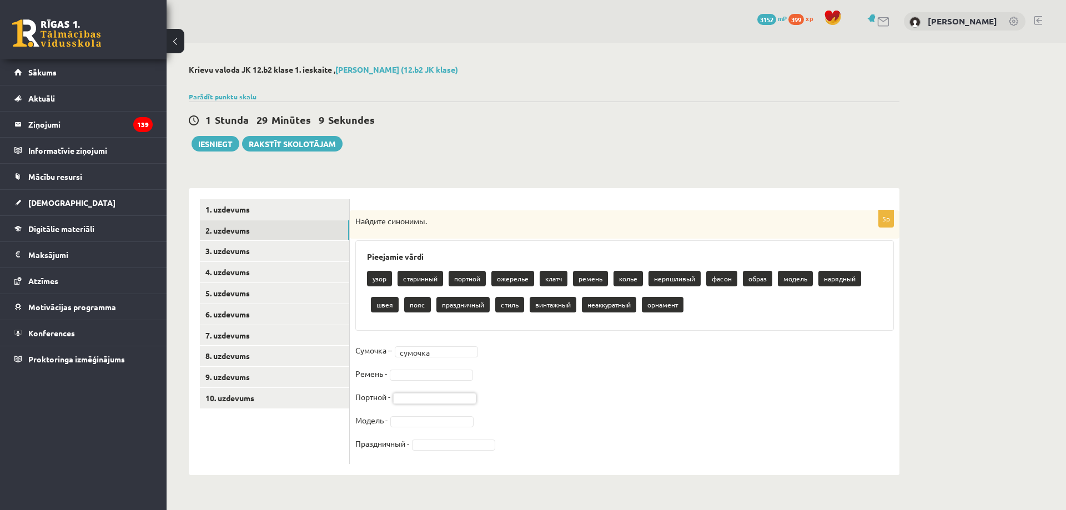
drag, startPoint x: 561, startPoint y: 368, endPoint x: 550, endPoint y: 365, distance: 10.9
click at [557, 363] on fieldset "Сумочка – сумочка ******* Ремень - Портной - Модель - Праздничный -" at bounding box center [624, 400] width 538 height 117
click at [456, 437] on fieldset "Сумочка – сумочка ******* Ремень - Портной - Модель - Праздничный -" at bounding box center [624, 400] width 538 height 117
click at [464, 434] on fieldset "Сумочка – сумочка ******* Ремень - Портной - Модель - Праздничный -" at bounding box center [624, 400] width 538 height 117
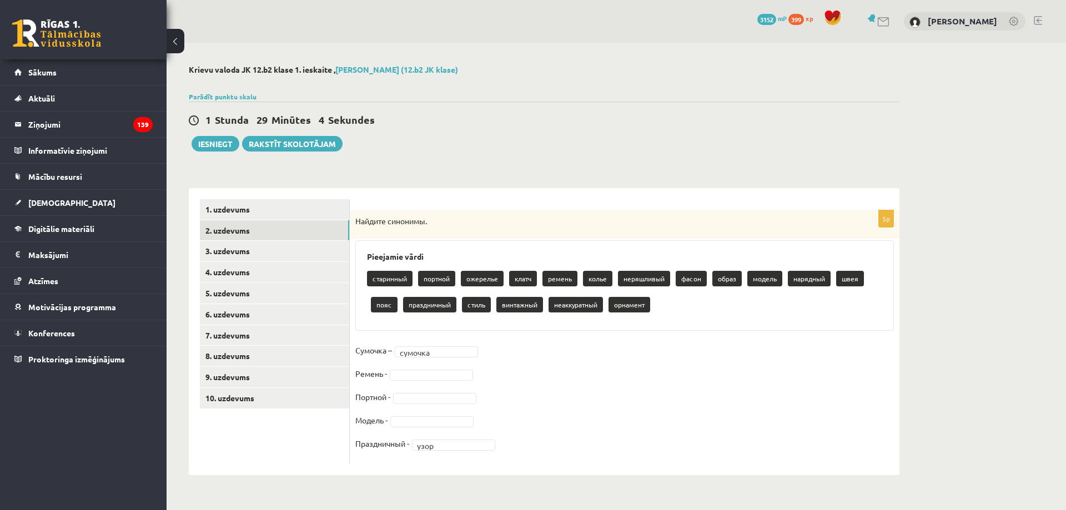
click at [415, 414] on fieldset "Сумочка – сумочка ******* Ремень - Портной - Модель - Праздничный - узор ****" at bounding box center [624, 400] width 538 height 117
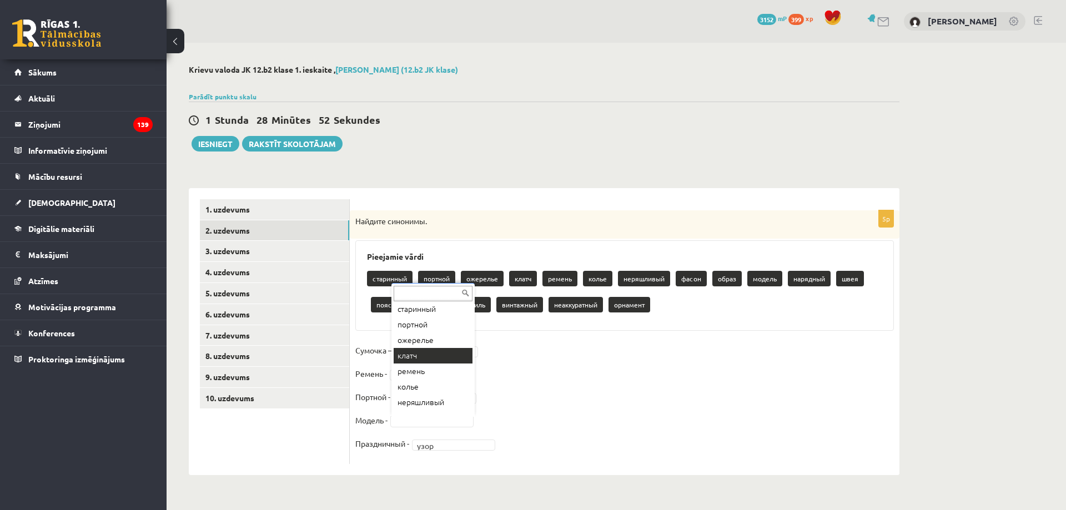
scroll to position [0, 0]
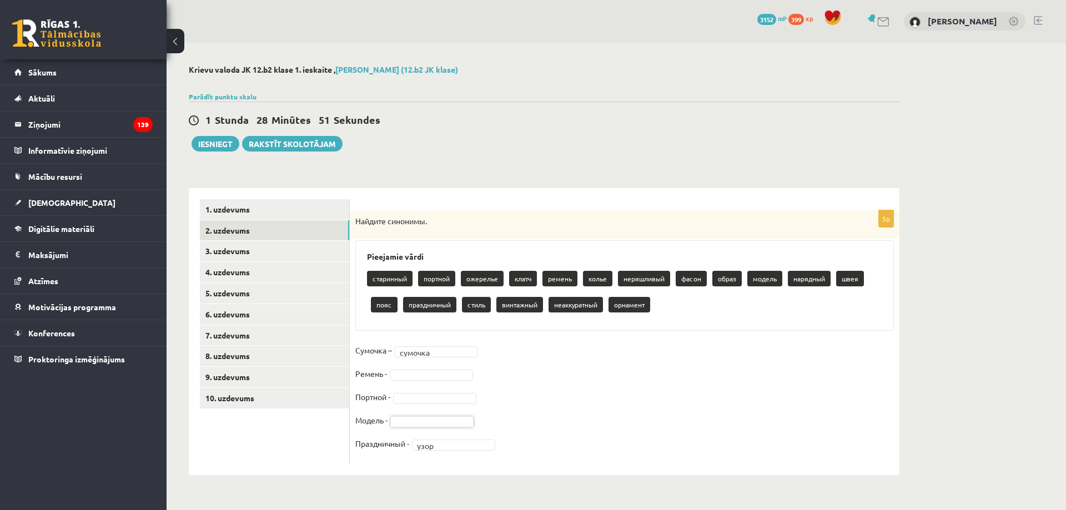
drag, startPoint x: 532, startPoint y: 373, endPoint x: 527, endPoint y: 374, distance: 5.7
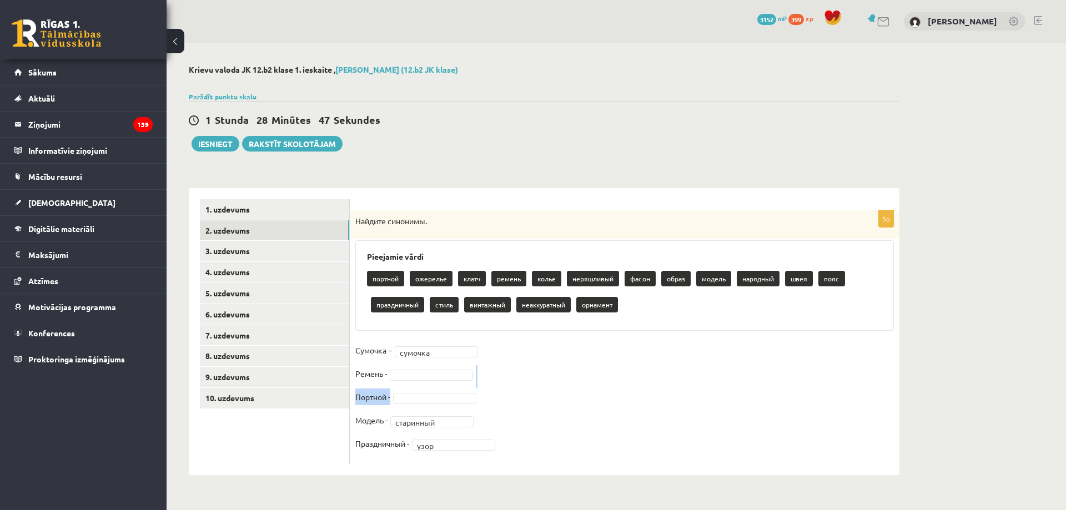
drag, startPoint x: 419, startPoint y: 391, endPoint x: 472, endPoint y: 387, distance: 53.4
click at [472, 387] on fieldset "Сумочка – сумочка ******* Ремень - Портной - Модель - старинный ********* Празд…" at bounding box center [624, 400] width 538 height 117
click at [537, 386] on fieldset "Сумочка – сумочка ******* Ремень - Портной - Модель - старинный ********* Празд…" at bounding box center [624, 400] width 538 height 117
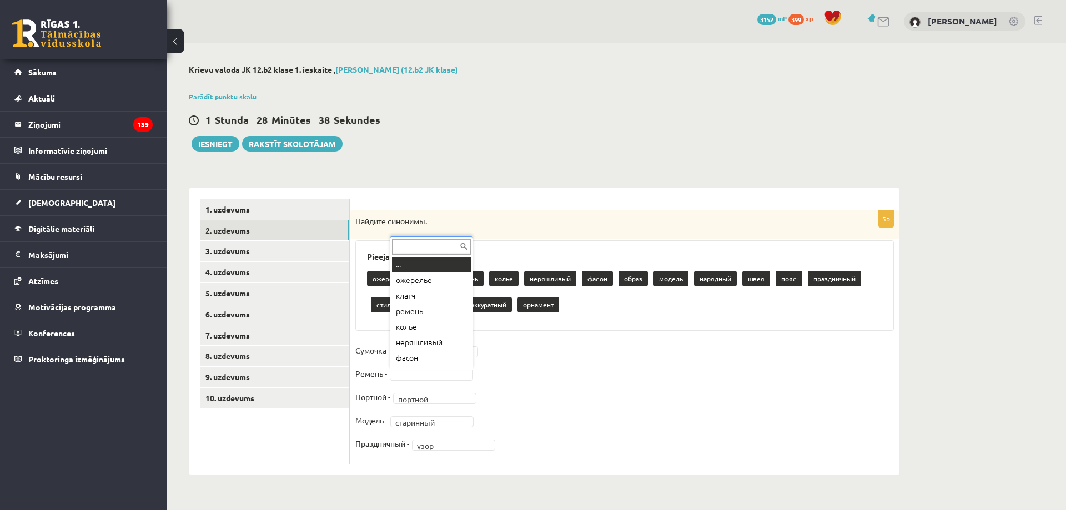
scroll to position [13, 0]
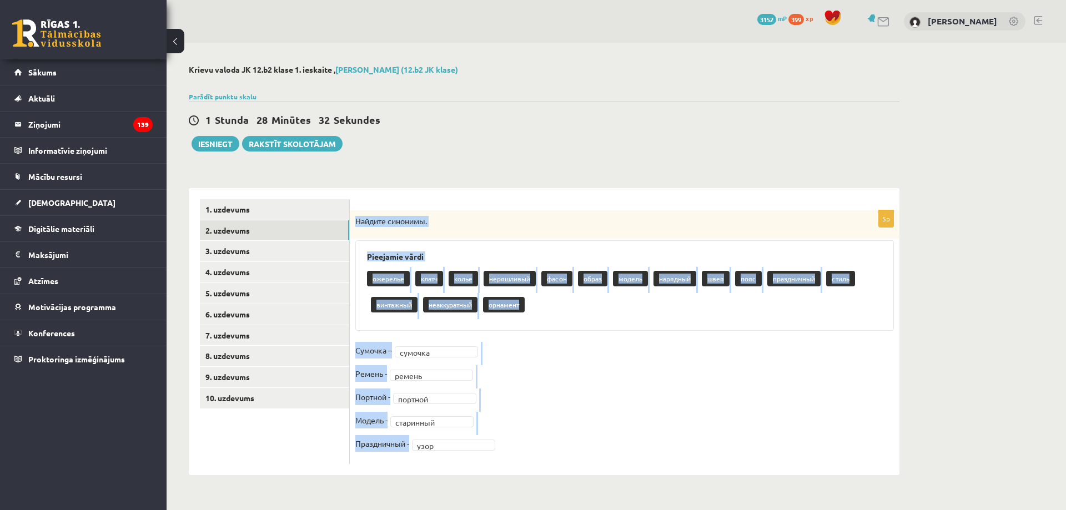
drag, startPoint x: 353, startPoint y: 220, endPoint x: 533, endPoint y: 460, distance: 300.1
click at [533, 460] on div "5p Найдите синонимы. Pieejamie vārdi ожерелье клатч колье неряшливый фасон обра…" at bounding box center [625, 337] width 550 height 254
copy div "Найдите синонимы. Pieejamie vārdi ожерелье клатч колье неряшливый фасон образ м…"
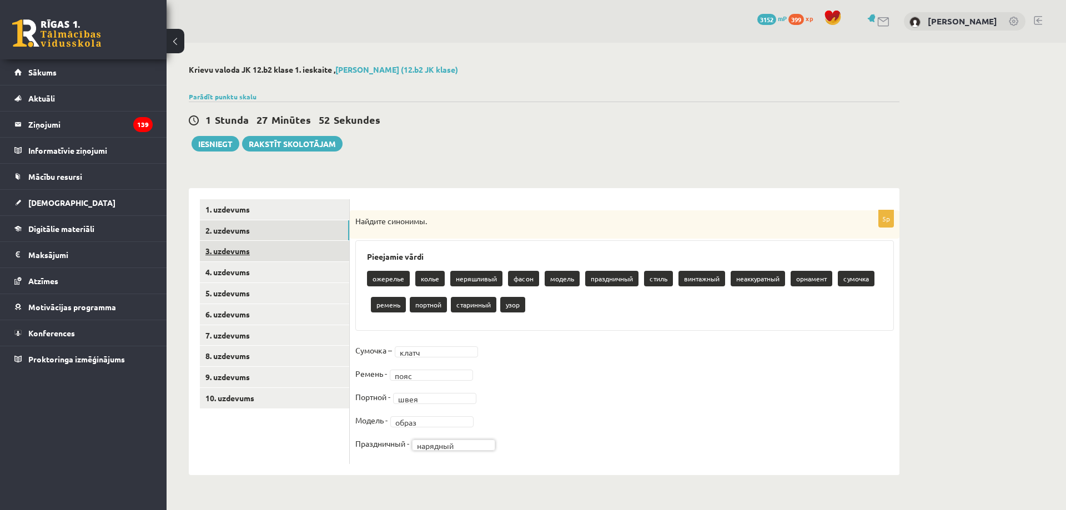
click at [301, 249] on link "3. uzdevums" at bounding box center [274, 251] width 149 height 21
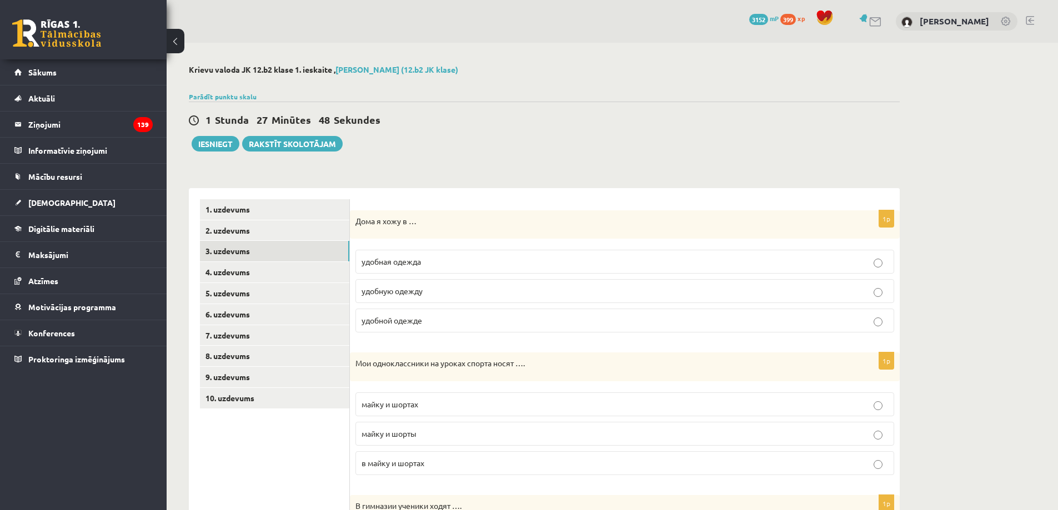
click at [416, 322] on span "удобной одежде" at bounding box center [391, 320] width 61 height 10
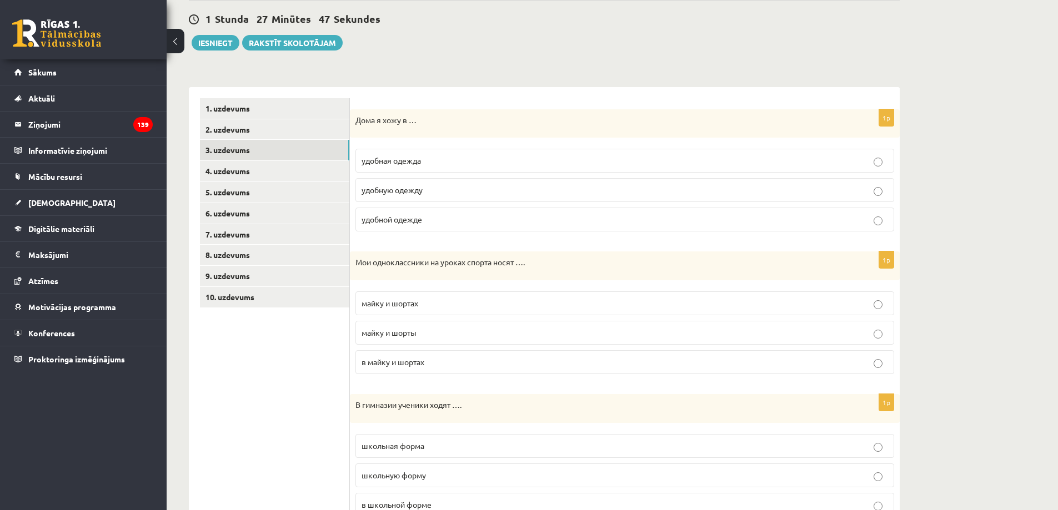
scroll to position [111, 0]
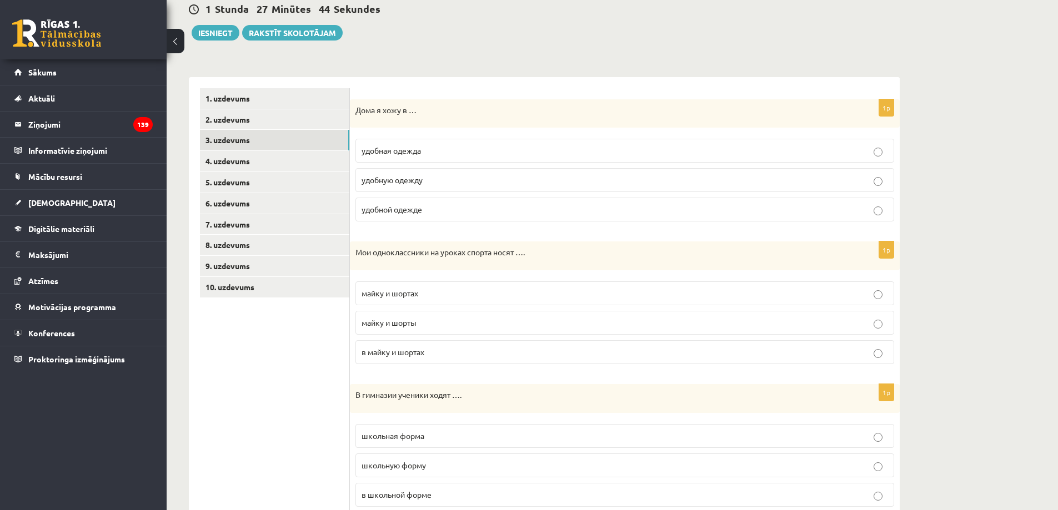
click at [440, 324] on p "майку и шорты" at bounding box center [624, 323] width 526 height 12
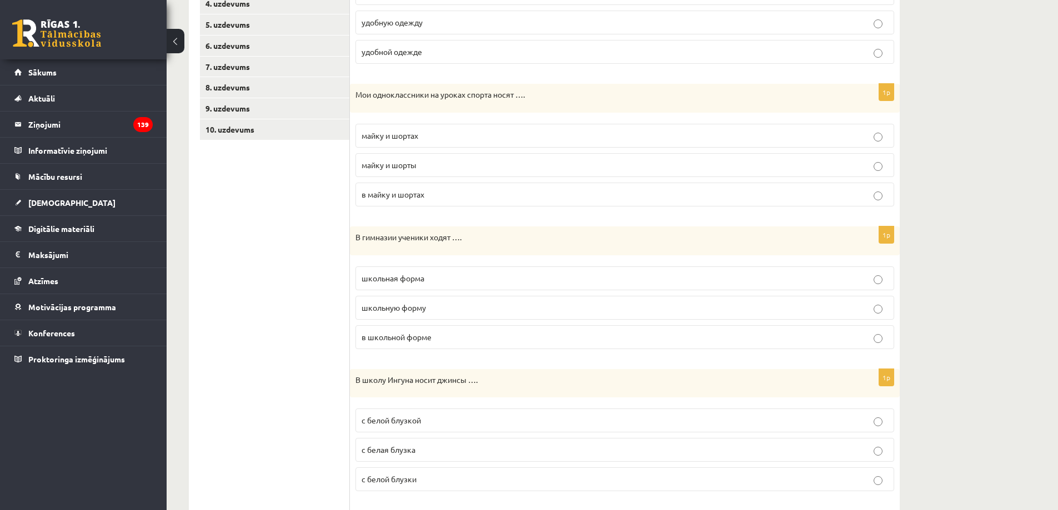
scroll to position [278, 0]
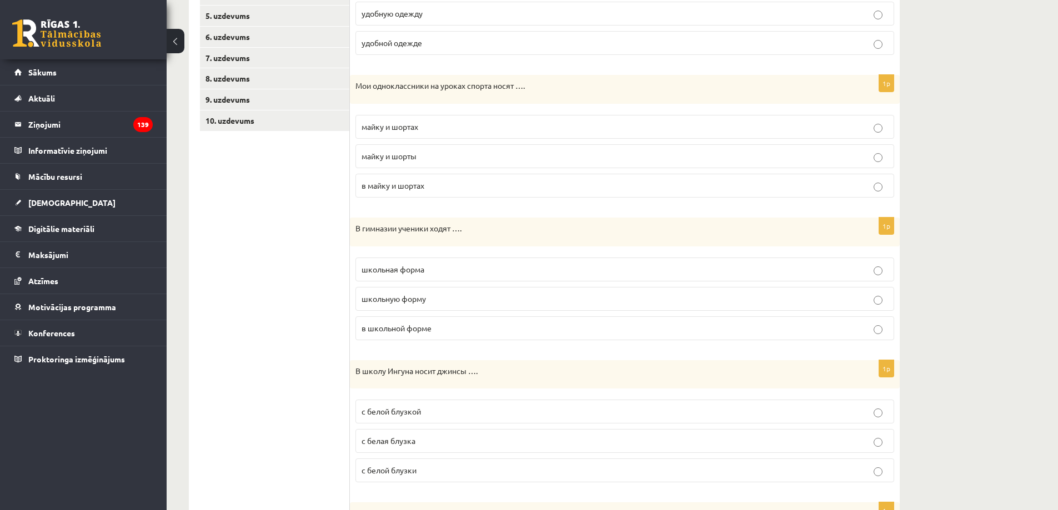
click at [440, 323] on p "в школьной форме" at bounding box center [624, 329] width 526 height 12
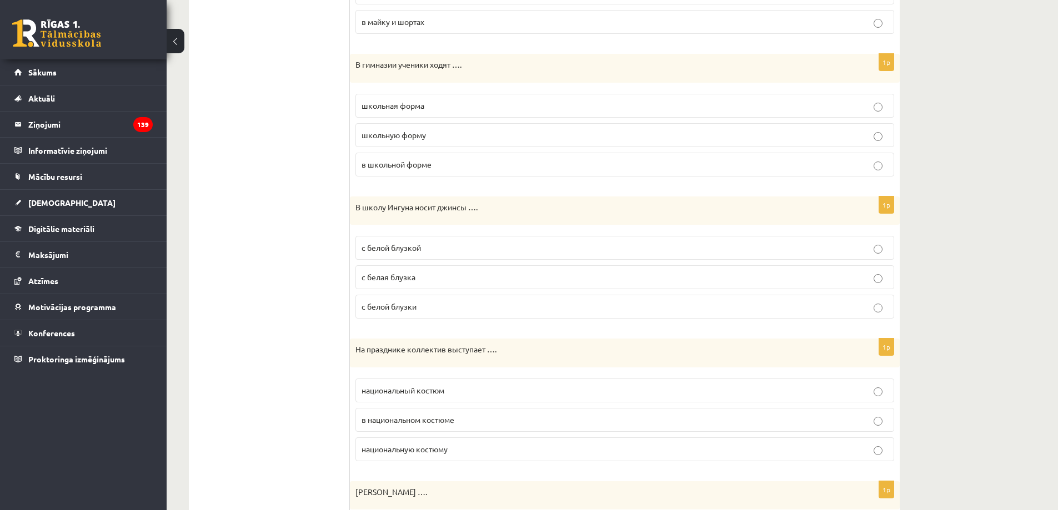
scroll to position [444, 0]
click at [450, 253] on label "с белой блузкой" at bounding box center [624, 245] width 538 height 24
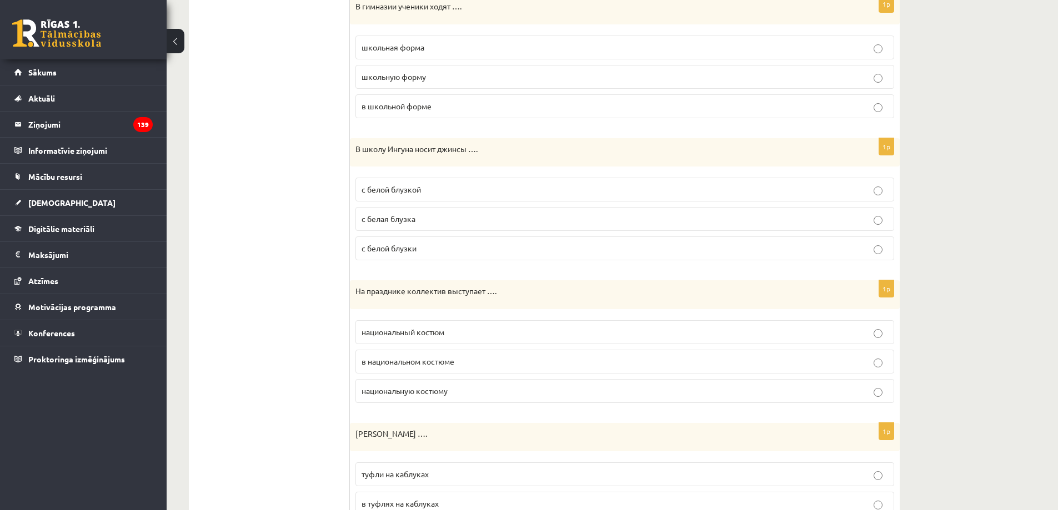
click at [454, 362] on span "в национальном костюме" at bounding box center [407, 361] width 93 height 10
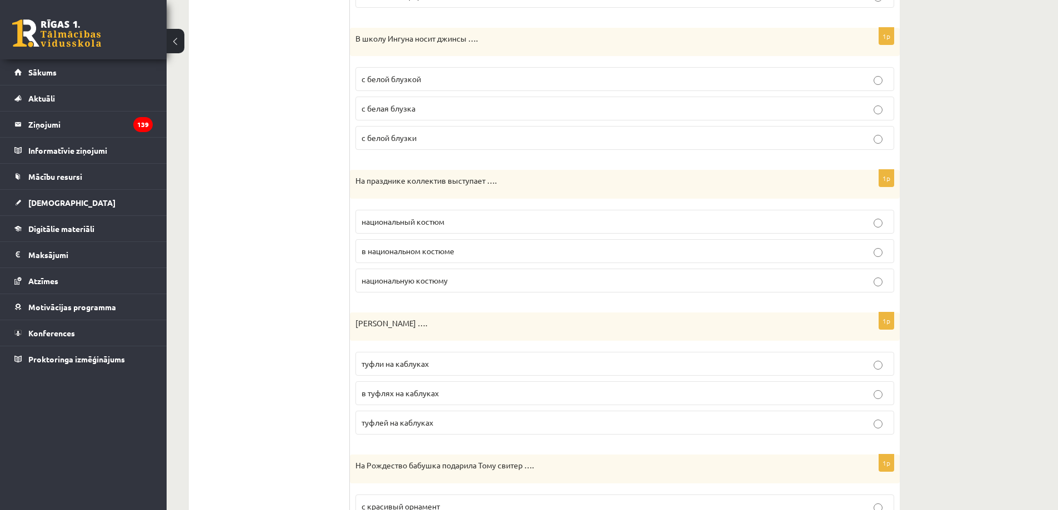
scroll to position [611, 0]
click at [483, 368] on p "туфли на каблуках" at bounding box center [624, 364] width 526 height 12
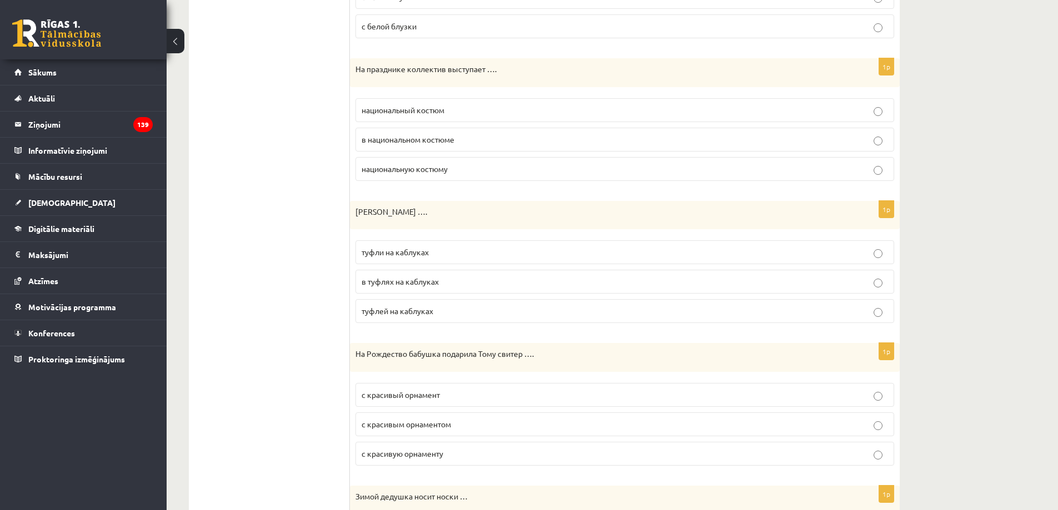
scroll to position [777, 0]
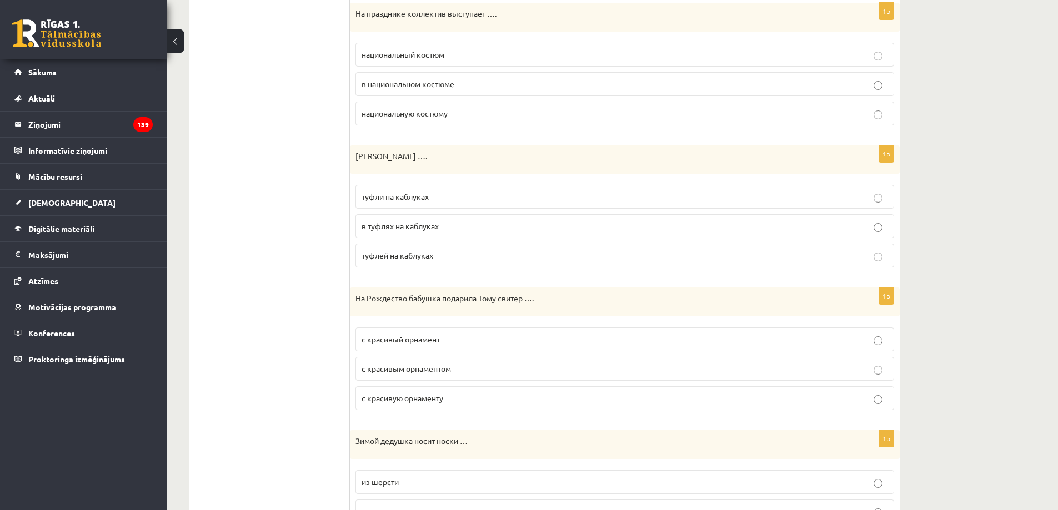
click at [461, 369] on p "с красивым орнаментом" at bounding box center [624, 369] width 526 height 12
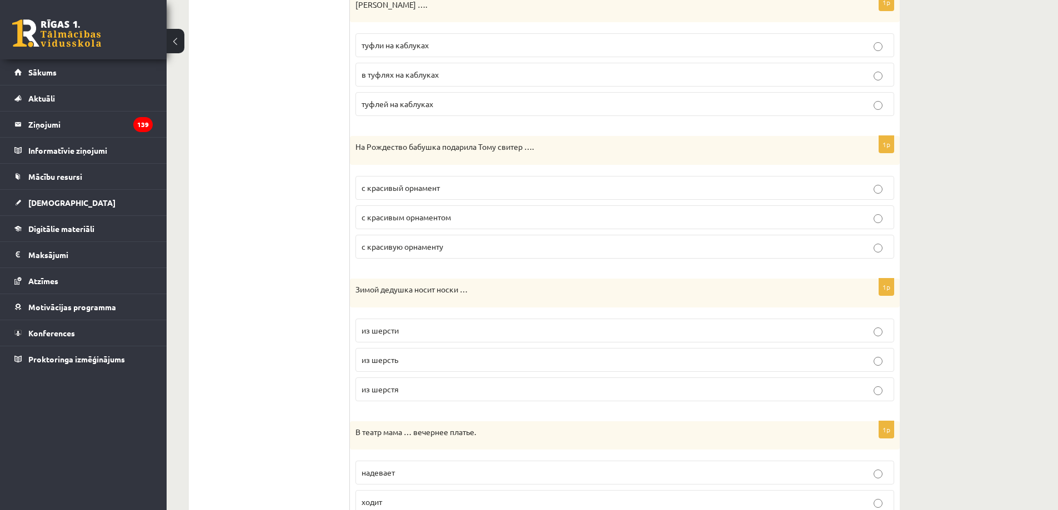
scroll to position [944, 0]
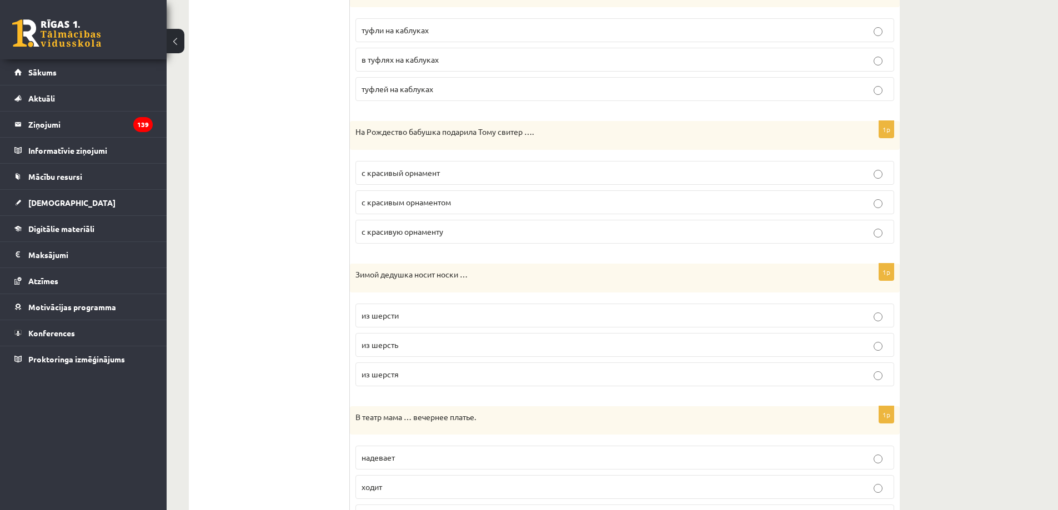
click at [427, 314] on p "из шерсти" at bounding box center [624, 316] width 526 height 12
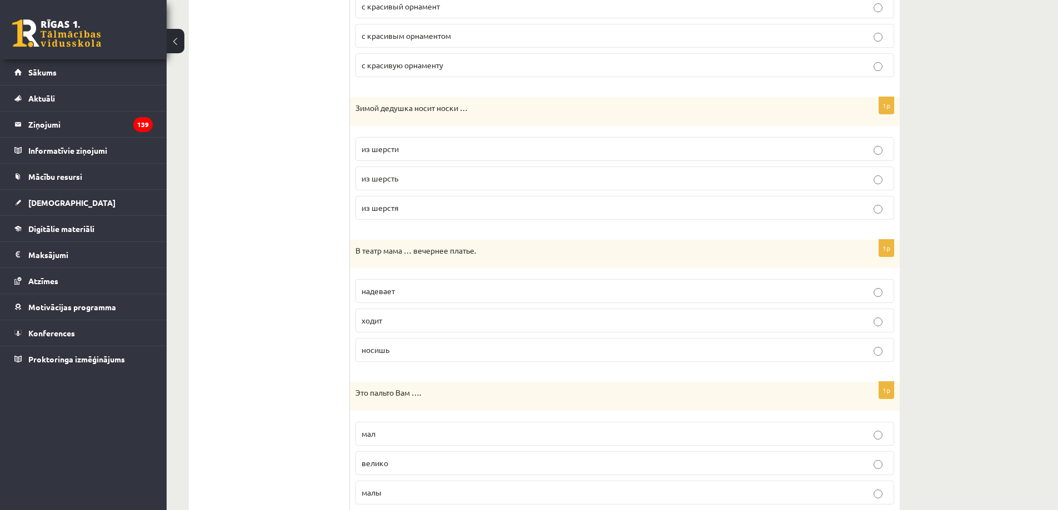
click at [434, 297] on p "надевает" at bounding box center [624, 291] width 526 height 12
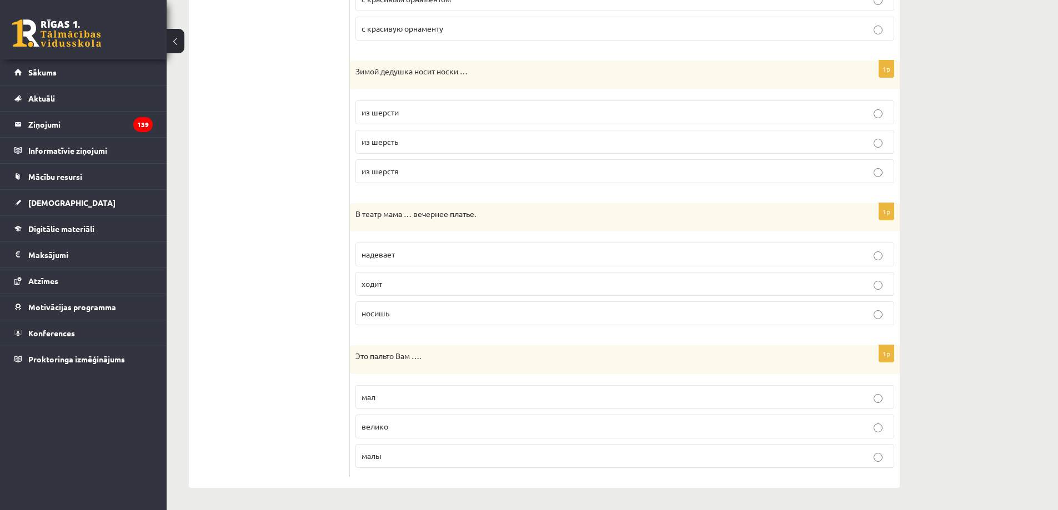
click at [440, 428] on p "велико" at bounding box center [624, 427] width 526 height 12
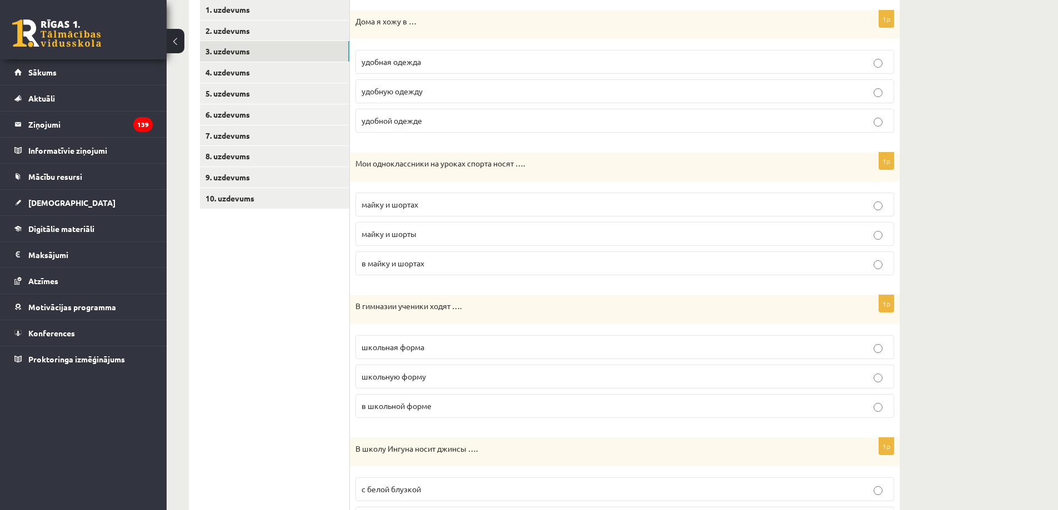
scroll to position [0, 0]
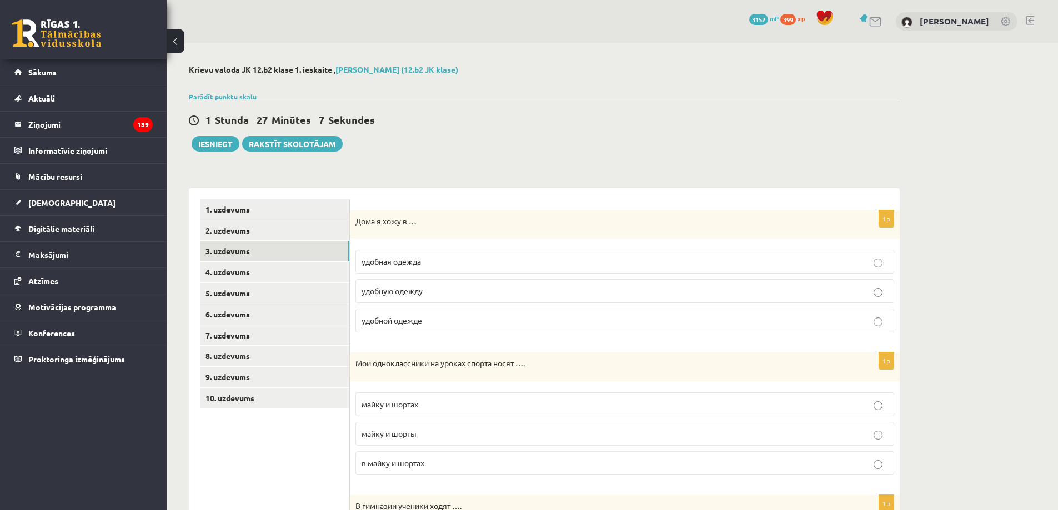
click at [280, 261] on link "3. uzdevums" at bounding box center [274, 251] width 149 height 21
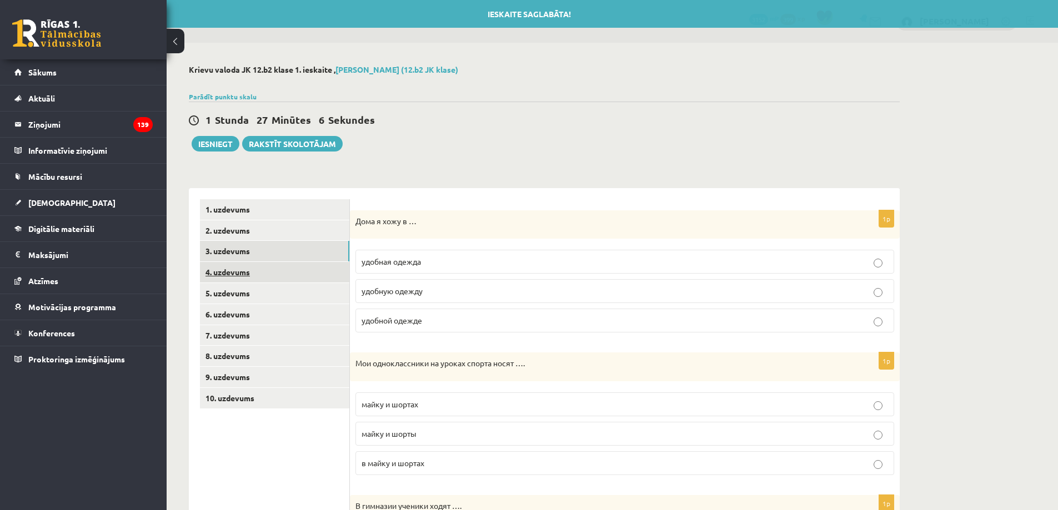
click at [282, 273] on link "4. uzdevums" at bounding box center [274, 272] width 149 height 21
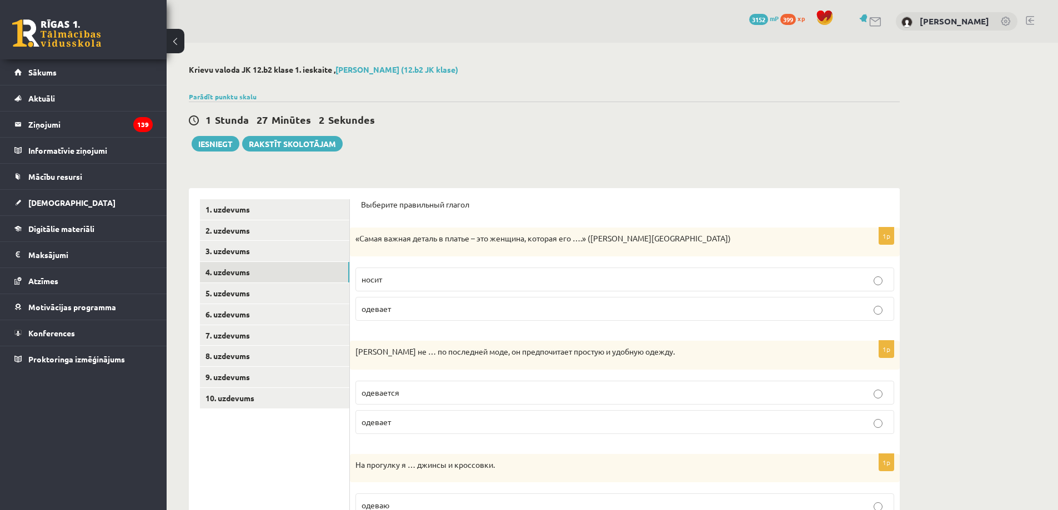
click at [428, 286] on label "носит" at bounding box center [624, 280] width 538 height 24
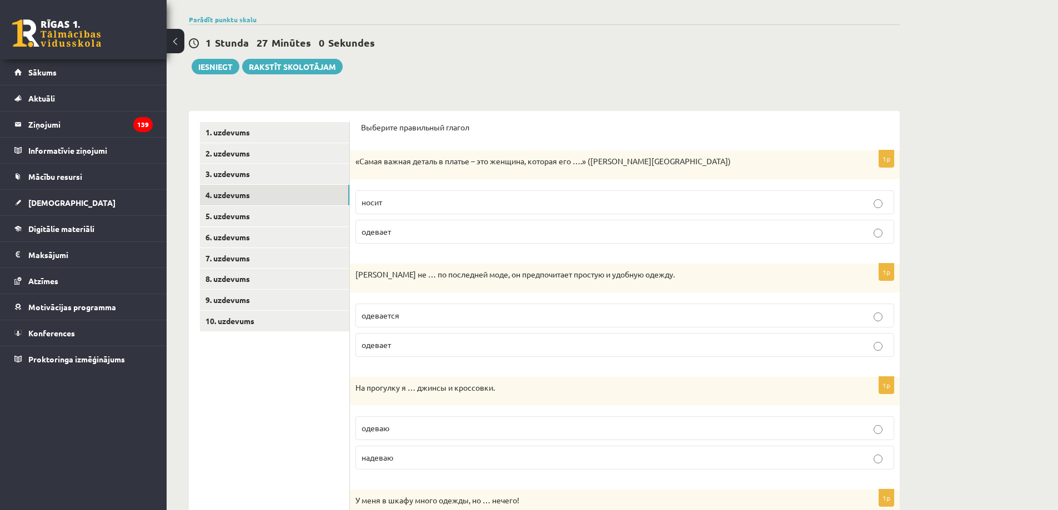
scroll to position [111, 0]
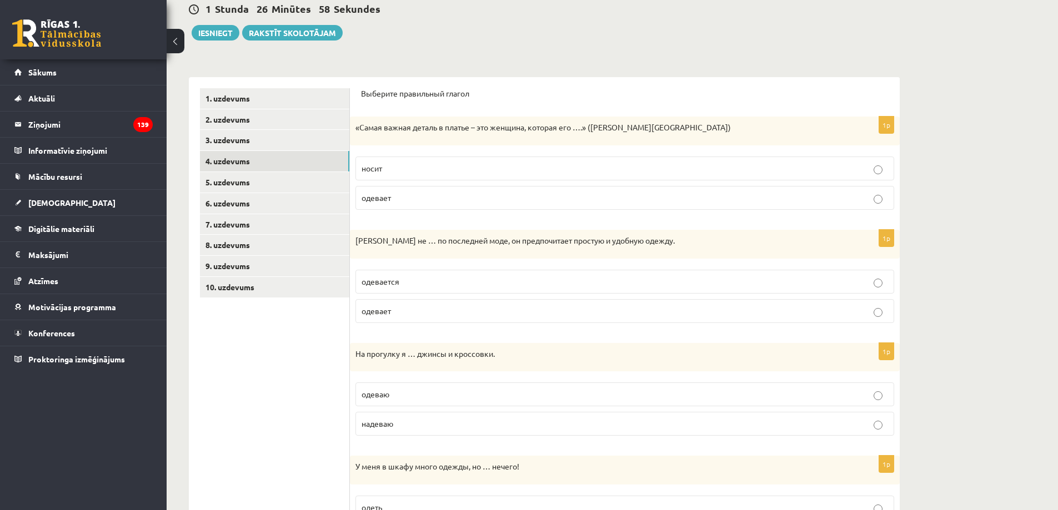
click at [431, 278] on p "одевается" at bounding box center [624, 282] width 526 height 12
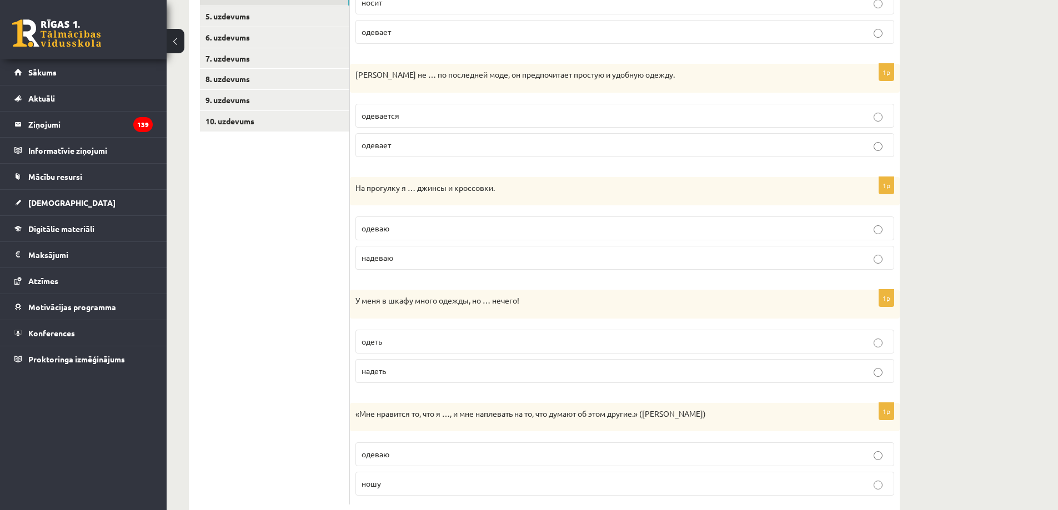
scroll to position [278, 0]
click at [448, 235] on label "одеваю" at bounding box center [624, 228] width 538 height 24
click at [442, 254] on p "надеваю" at bounding box center [624, 257] width 526 height 12
click at [452, 235] on label "одеваю" at bounding box center [624, 228] width 538 height 24
click at [395, 344] on p "одеть" at bounding box center [624, 341] width 526 height 12
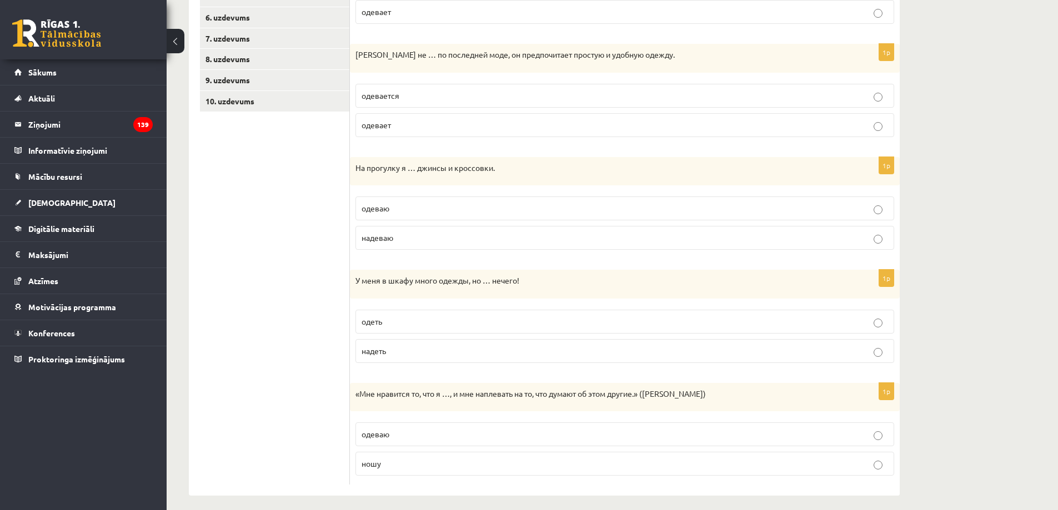
scroll to position [305, 0]
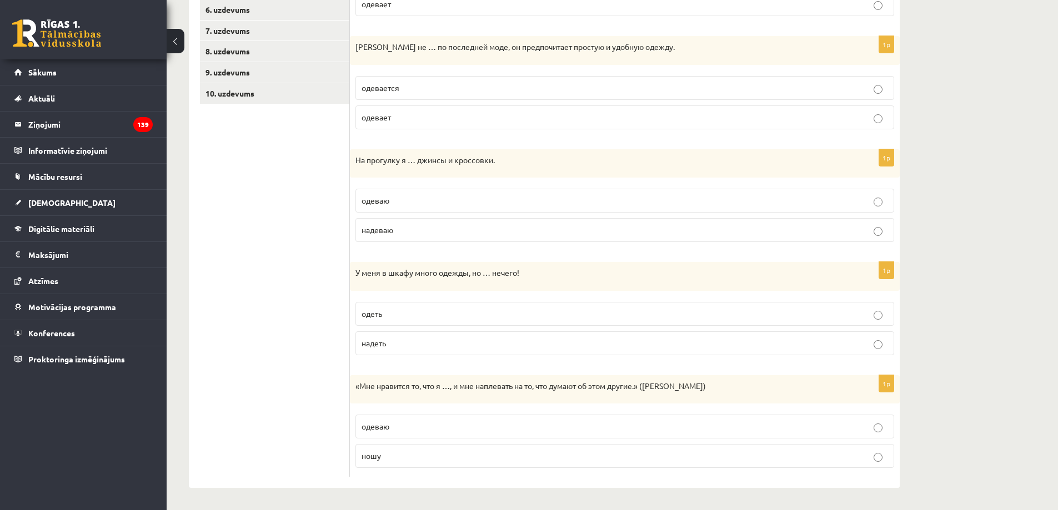
click at [423, 335] on label "надеть" at bounding box center [624, 343] width 538 height 24
click at [408, 425] on p "одеваю" at bounding box center [624, 427] width 526 height 12
drag, startPoint x: 410, startPoint y: 441, endPoint x: 406, endPoint y: 454, distance: 12.7
click at [410, 449] on fieldset "одеваю [GEOGRAPHIC_DATA]" at bounding box center [624, 440] width 538 height 62
click at [402, 463] on div at bounding box center [402, 463] width 0 height 0
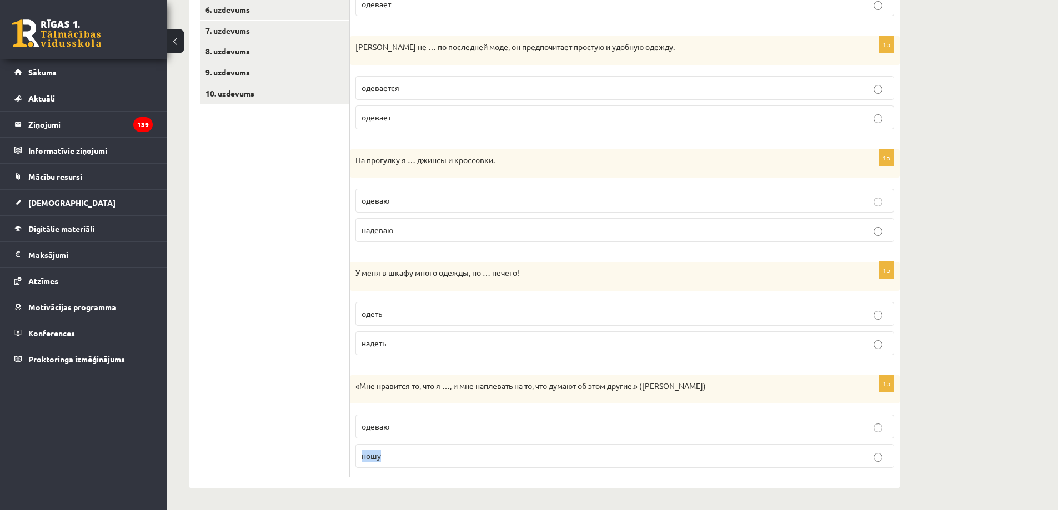
click at [392, 462] on p "ношу" at bounding box center [624, 456] width 526 height 12
click at [389, 456] on p "ношу" at bounding box center [624, 456] width 526 height 12
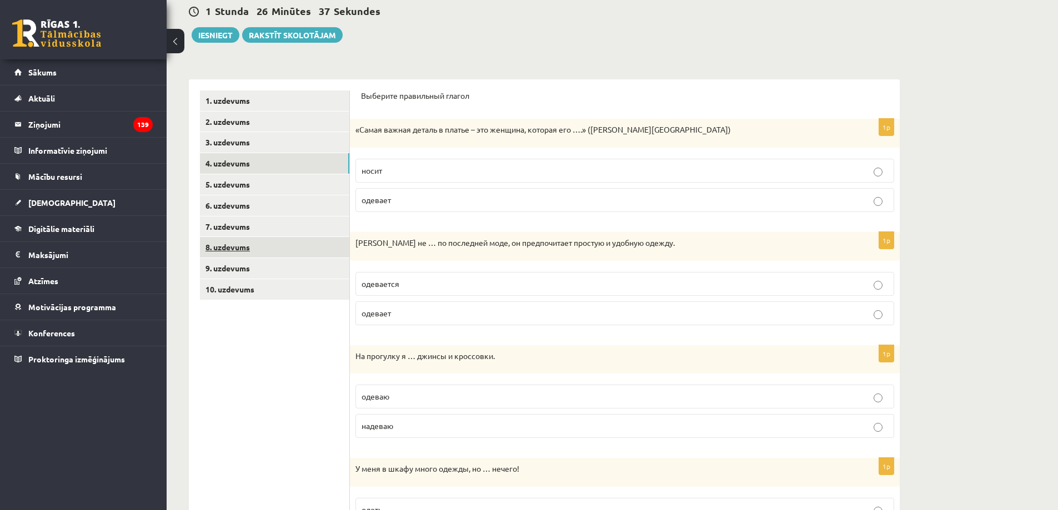
scroll to position [0, 0]
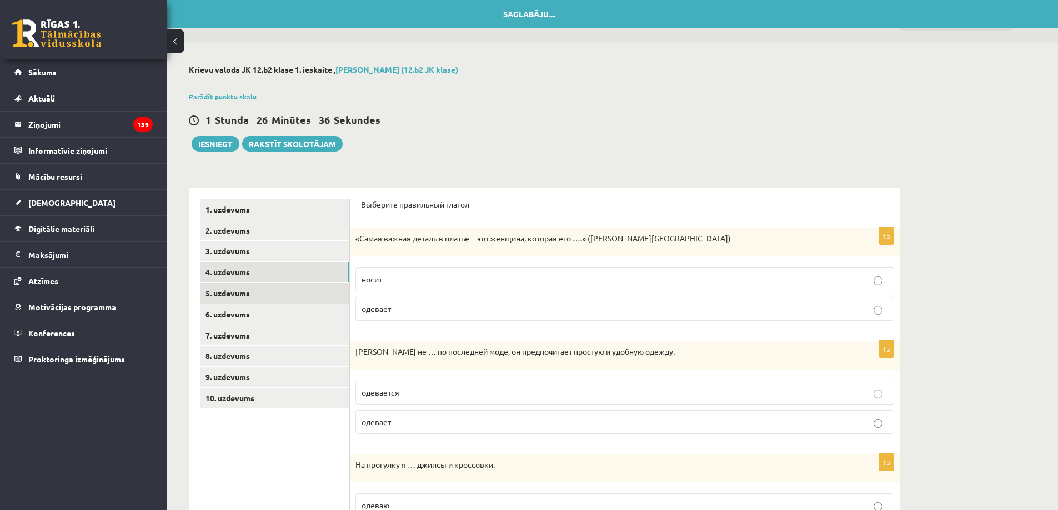
click at [315, 287] on link "5. uzdevums" at bounding box center [274, 293] width 149 height 21
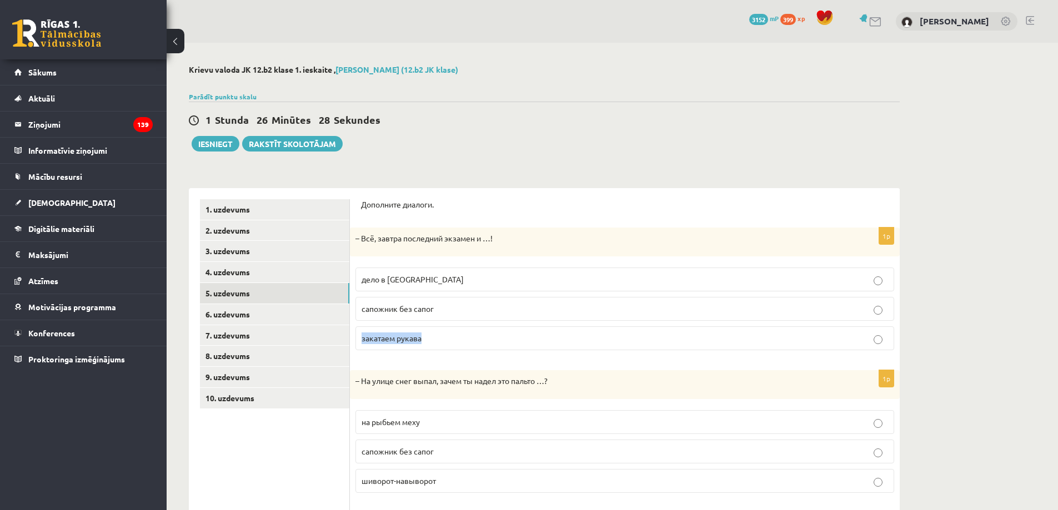
drag, startPoint x: 439, startPoint y: 333, endPoint x: 360, endPoint y: 335, distance: 78.8
click at [360, 335] on label "закатаем рукава" at bounding box center [624, 338] width 538 height 24
copy span "закатаем рукава"
click at [524, 204] on p "Дополните диалоги." at bounding box center [624, 204] width 527 height 11
click at [475, 278] on p "дело в [GEOGRAPHIC_DATA]" at bounding box center [624, 280] width 526 height 12
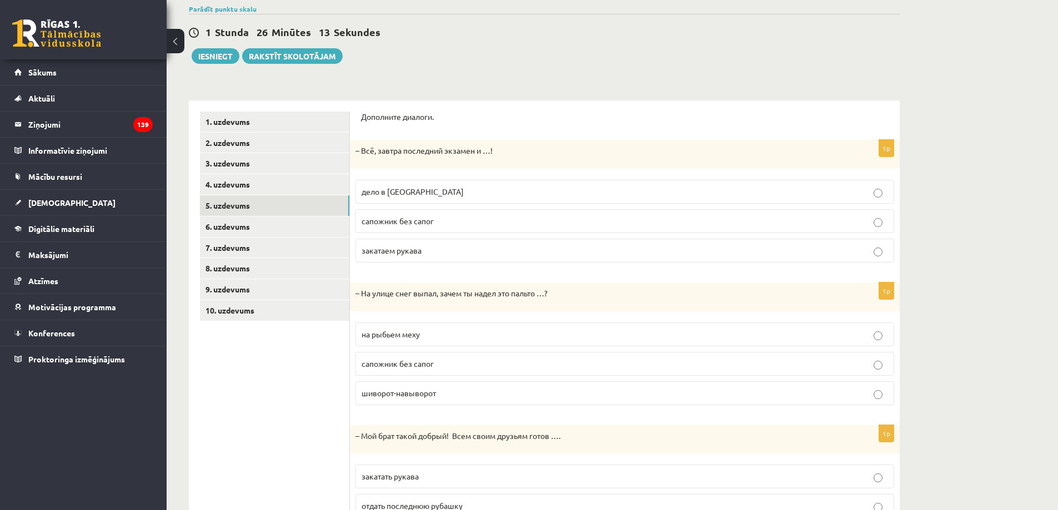
scroll to position [111, 0]
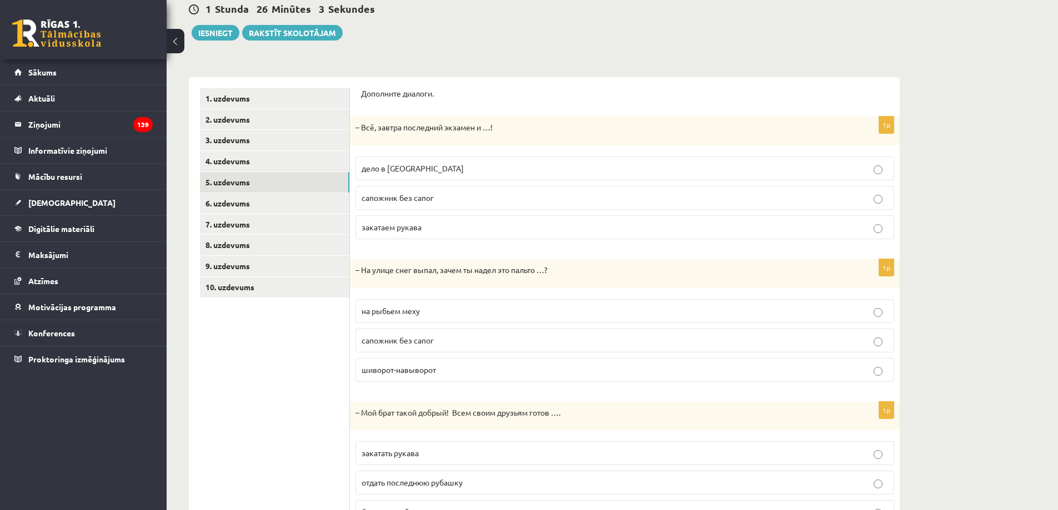
click at [432, 371] on span "шиворот-навыворот" at bounding box center [398, 370] width 74 height 10
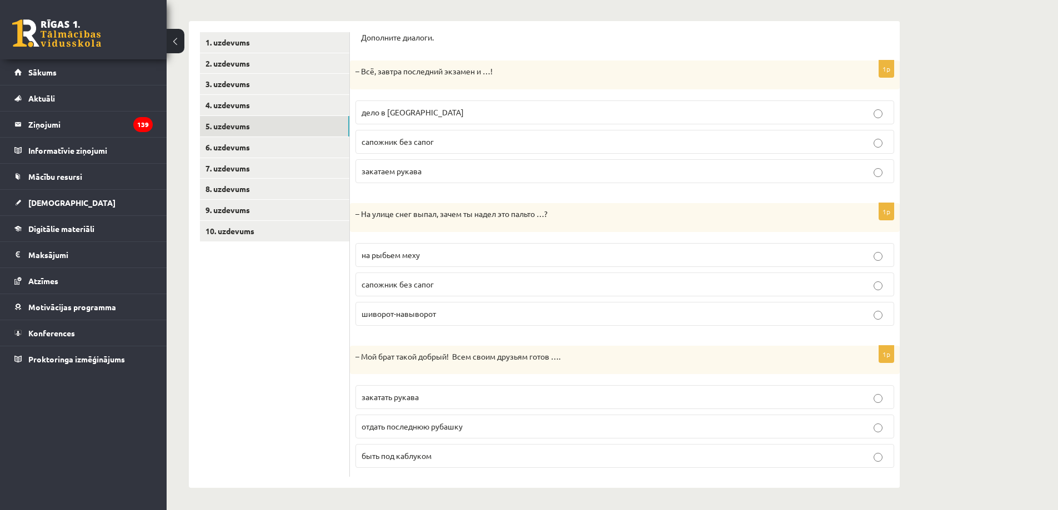
scroll to position [168, 0]
click at [451, 429] on span "отдать последнюю рубашку" at bounding box center [411, 426] width 101 height 10
click at [263, 144] on link "6. uzdevums" at bounding box center [274, 147] width 149 height 21
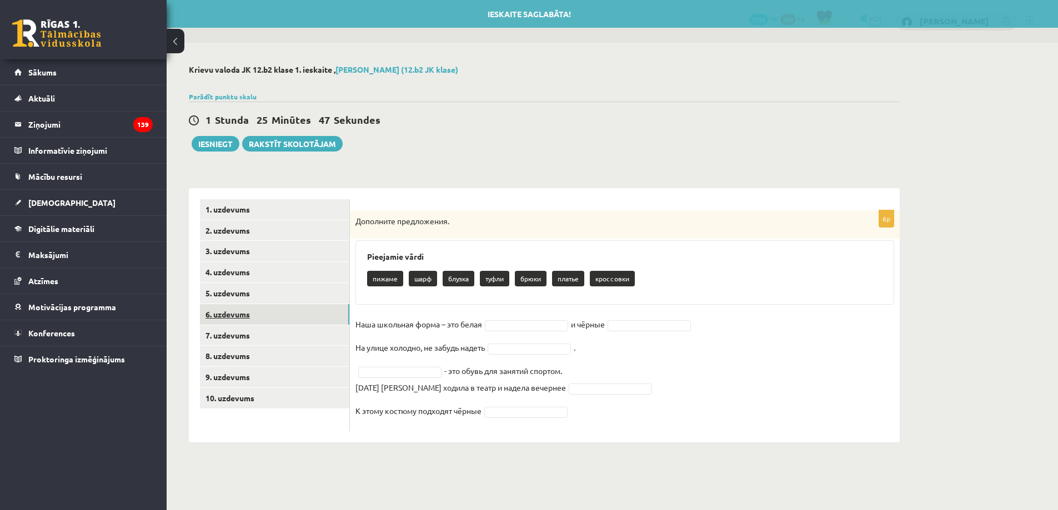
scroll to position [0, 0]
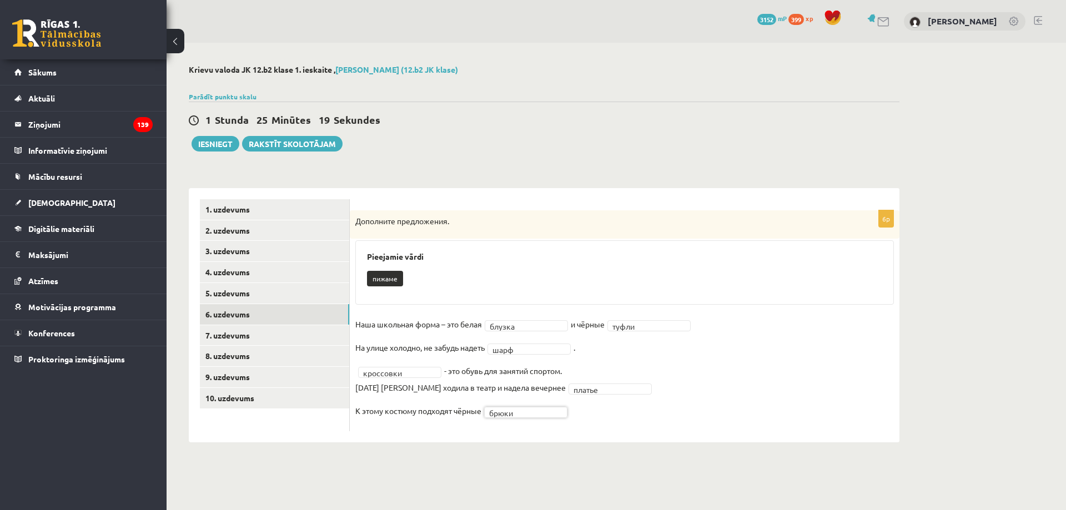
click at [647, 405] on fieldset "Наша школьная форма – это белая блузка ****** и чёрные туфли ***** На [GEOGRAPH…" at bounding box center [624, 371] width 538 height 110
click at [605, 373] on fieldset "Наша школьная форма – это белая блузка ****** и чёрные туфли ***** На [GEOGRAPH…" at bounding box center [624, 371] width 538 height 110
click at [580, 368] on fieldset "Наша школьная форма – это белая блузка ****** и чёрные туфли ***** На [GEOGRAPH…" at bounding box center [624, 371] width 538 height 110
click at [278, 330] on link "7. uzdevums" at bounding box center [274, 335] width 149 height 21
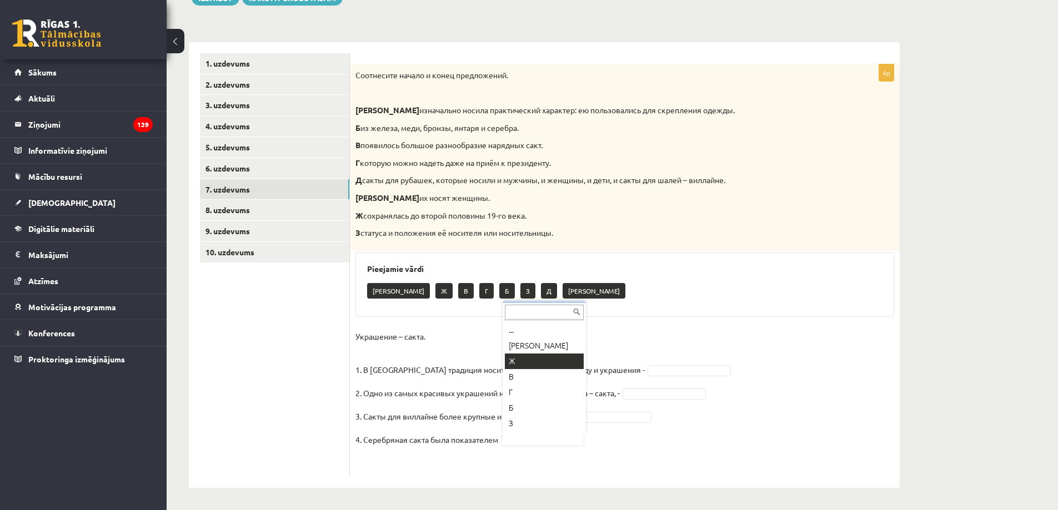
scroll to position [13, 0]
drag, startPoint x: 556, startPoint y: 442, endPoint x: 563, endPoint y: 253, distance: 190.0
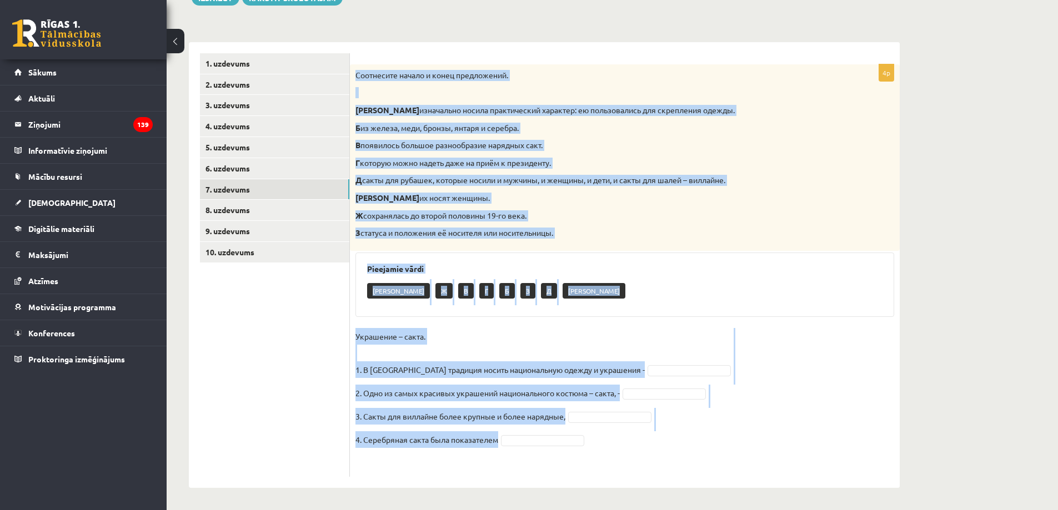
drag, startPoint x: 670, startPoint y: 441, endPoint x: 354, endPoint y: 61, distance: 494.4
click at [354, 61] on div "4p Соотнесите начало и конец предложений. А изначально носила практический хара…" at bounding box center [625, 265] width 550 height 446
copy div "Loremipsum dolors a conse adipiscinge. S doeiusmodt incidi utlaboreetdo magnaal…"
click at [731, 273] on h3 "Pieejamie vārdi" at bounding box center [624, 268] width 515 height 9
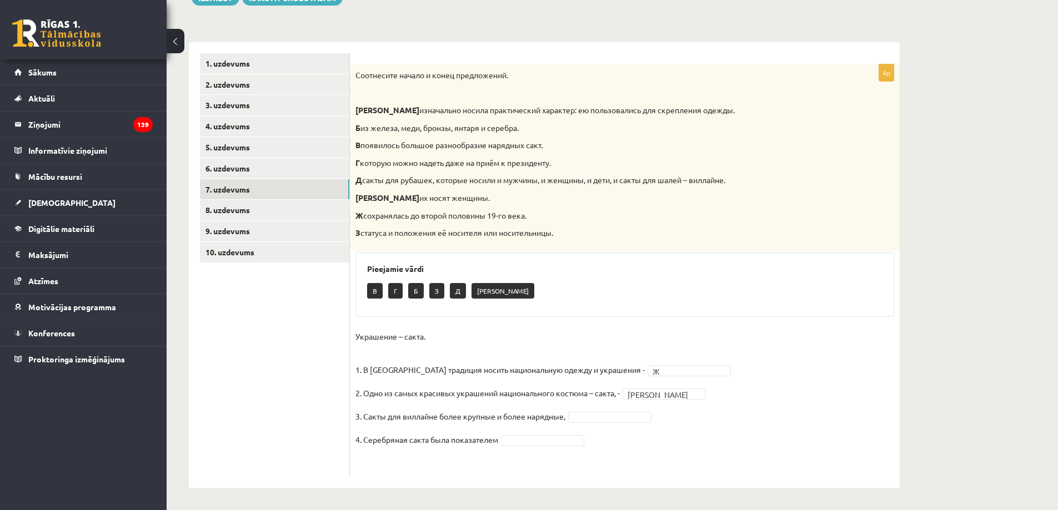
click at [597, 422] on fieldset "Украшение – сакта. 1. В [GEOGRAPHIC_DATA] традиция носить национальную одежду и…" at bounding box center [624, 399] width 538 height 143
click at [553, 432] on fieldset "Украшение – сакта. 1. В [GEOGRAPHIC_DATA] традиция носить национальную одежду и…" at bounding box center [624, 399] width 538 height 143
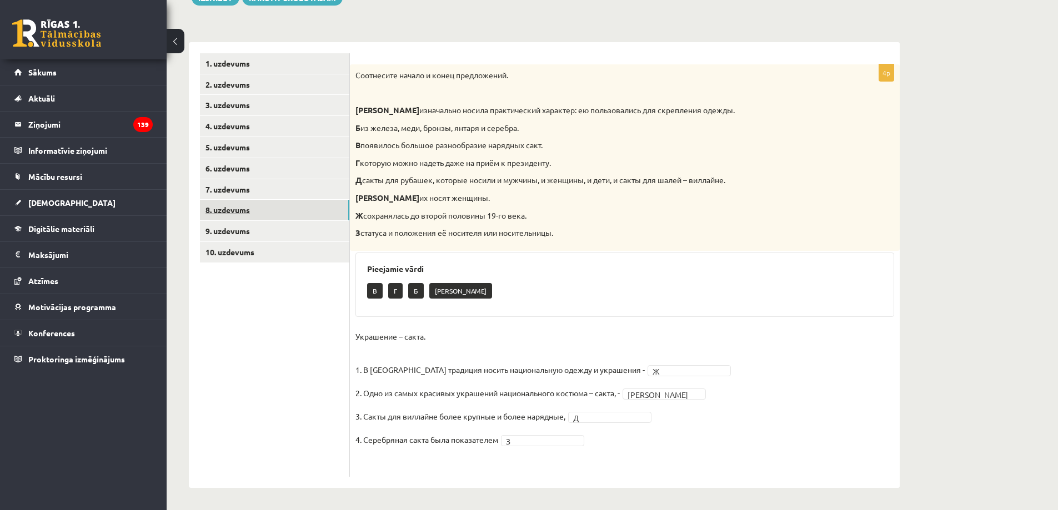
click at [315, 207] on link "8. uzdevums" at bounding box center [274, 210] width 149 height 21
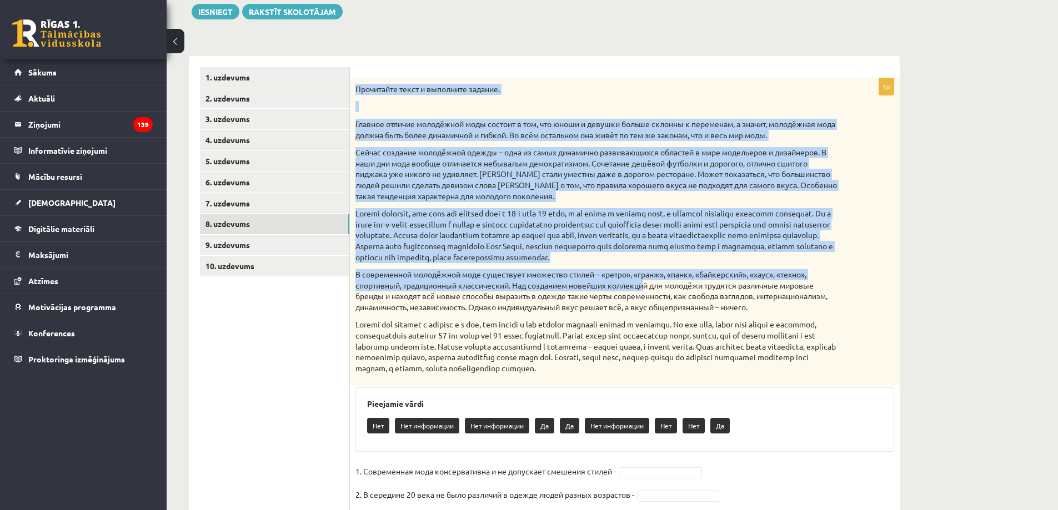
scroll to position [241, 0]
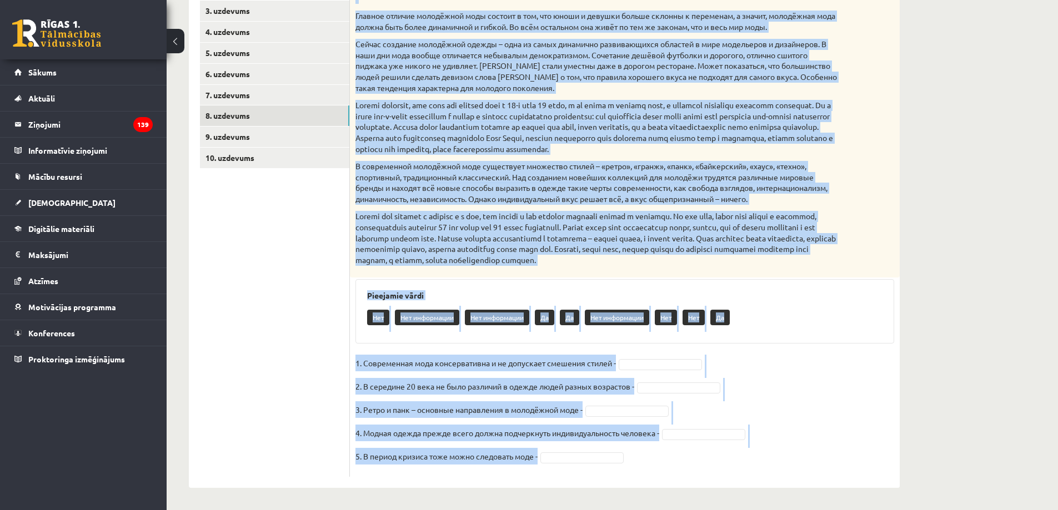
drag, startPoint x: 414, startPoint y: 234, endPoint x: 843, endPoint y: 476, distance: 493.2
click at [843, 476] on div "5p Прочитайте текст и выполните задание. Главное отличие молодёжной моды состои…" at bounding box center [625, 223] width 550 height 507
copy div "Loremipsum dolor s ametconse adipisc. Elitsed doeiusm temporinci utla etdolor m…"
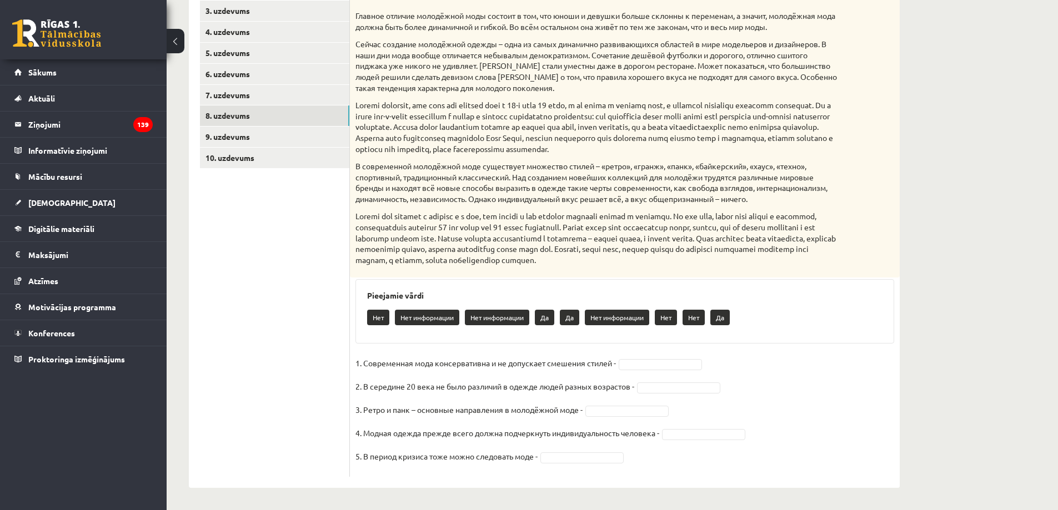
click at [251, 265] on ul "1. uzdevums 2. uzdevums 3. uzdevums 4. uzdevums 5. uzdevums 6. uzdevums 7. uzde…" at bounding box center [275, 218] width 150 height 518
click at [321, 137] on link "9. uzdevums" at bounding box center [274, 137] width 149 height 21
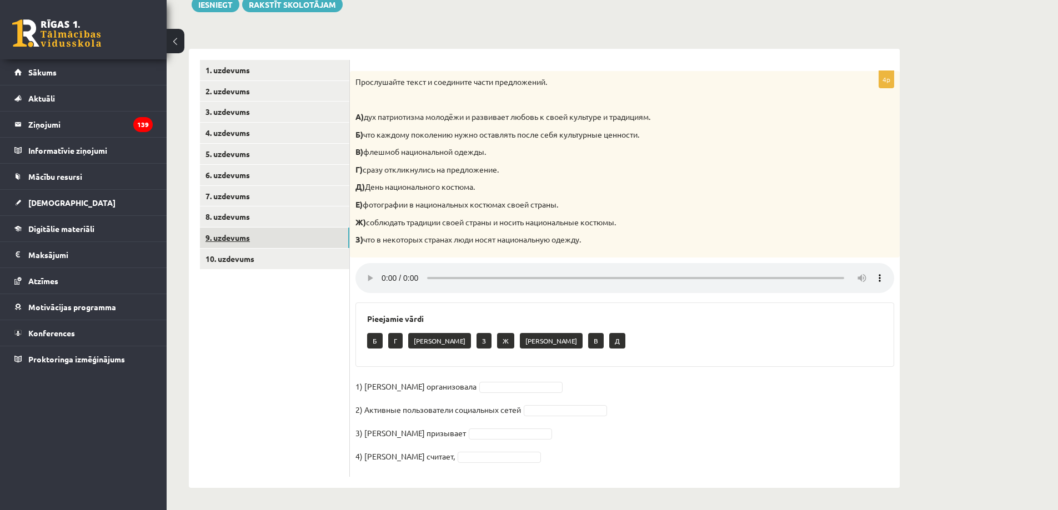
scroll to position [140, 0]
click at [314, 254] on link "10. uzdevums" at bounding box center [274, 259] width 149 height 21
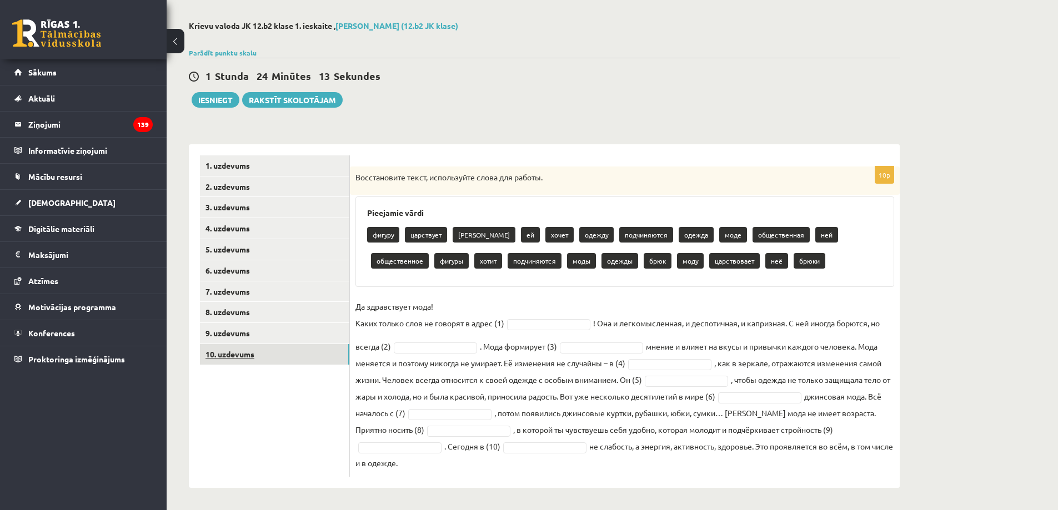
scroll to position [44, 0]
click at [287, 309] on link "8. uzdevums" at bounding box center [274, 312] width 149 height 21
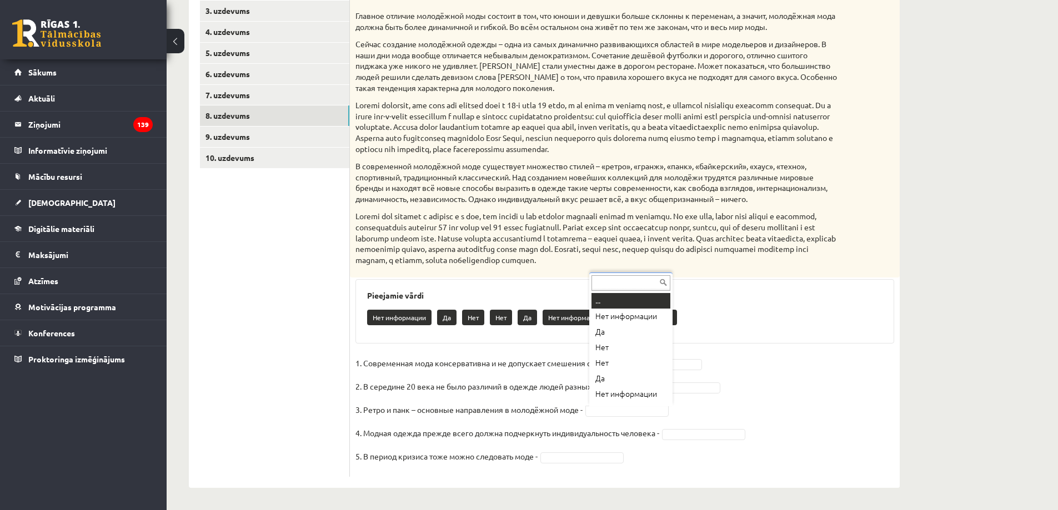
scroll to position [13, 0]
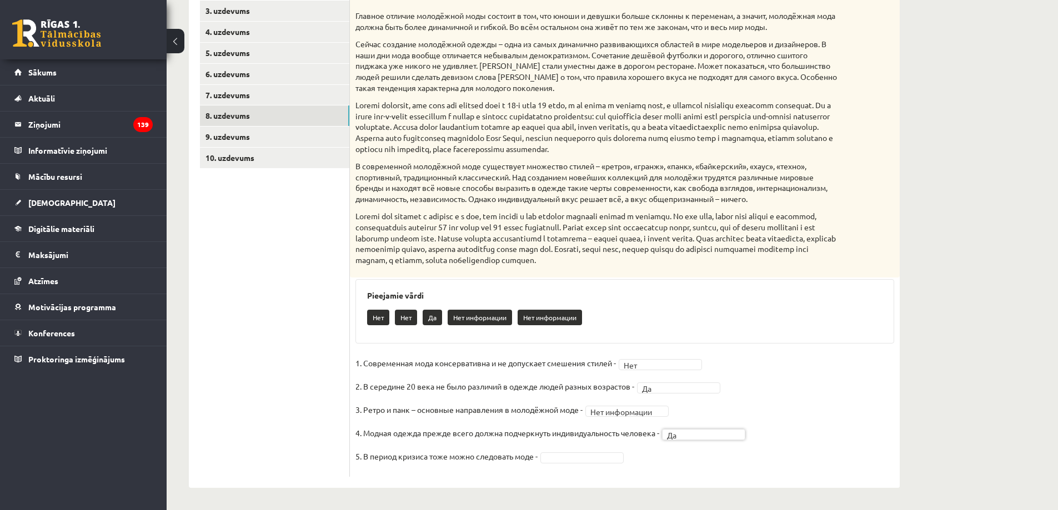
drag, startPoint x: 557, startPoint y: 471, endPoint x: 570, endPoint y: 459, distance: 17.7
click at [558, 470] on fieldset "**********" at bounding box center [624, 413] width 538 height 117
click at [305, 140] on link "9. uzdevums" at bounding box center [274, 137] width 149 height 21
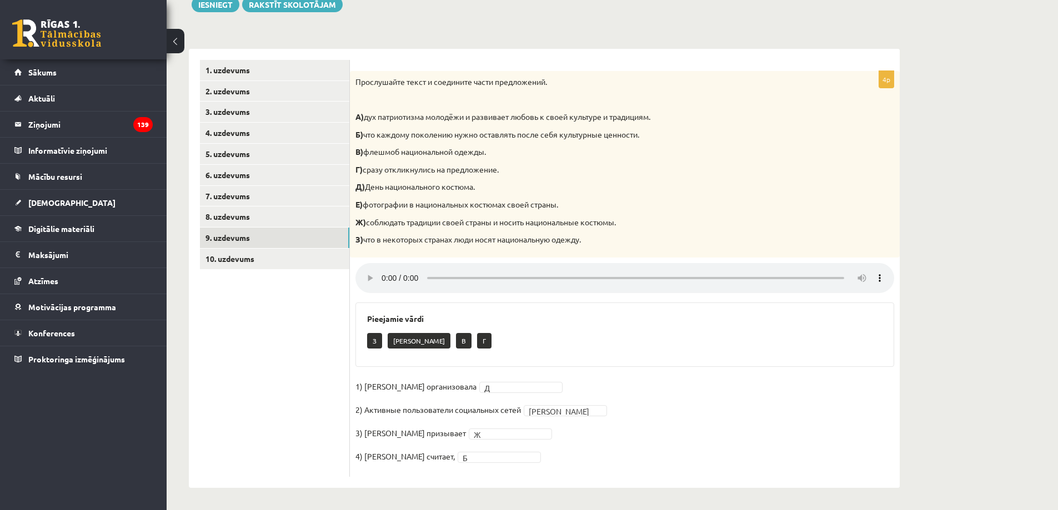
click at [304, 269] on ul "1. uzdevums 2. uzdevums 3. uzdevums 4. uzdevums 5. uzdevums 6. uzdevums 7. uzde…" at bounding box center [275, 268] width 150 height 417
click at [308, 262] on link "10. uzdevums" at bounding box center [274, 259] width 149 height 21
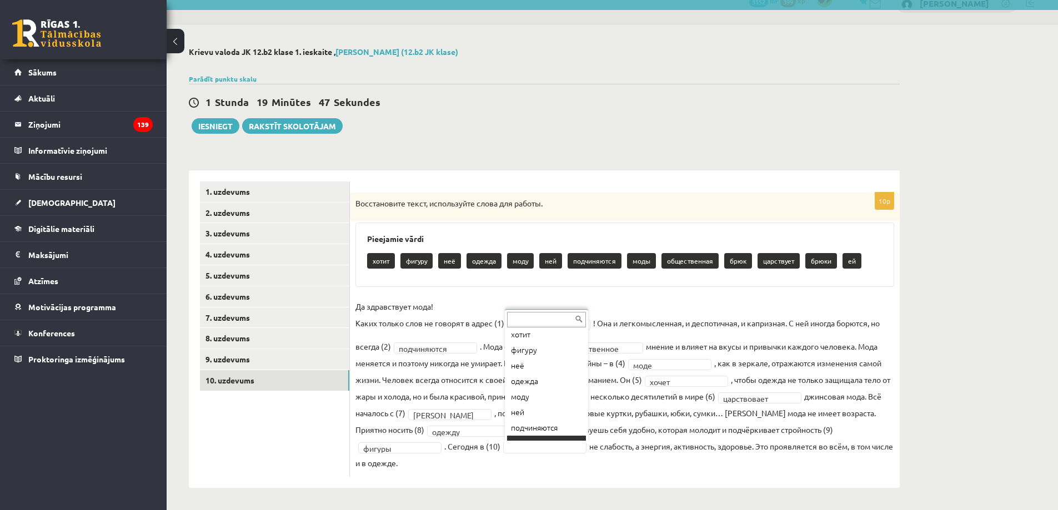
scroll to position [0, 0]
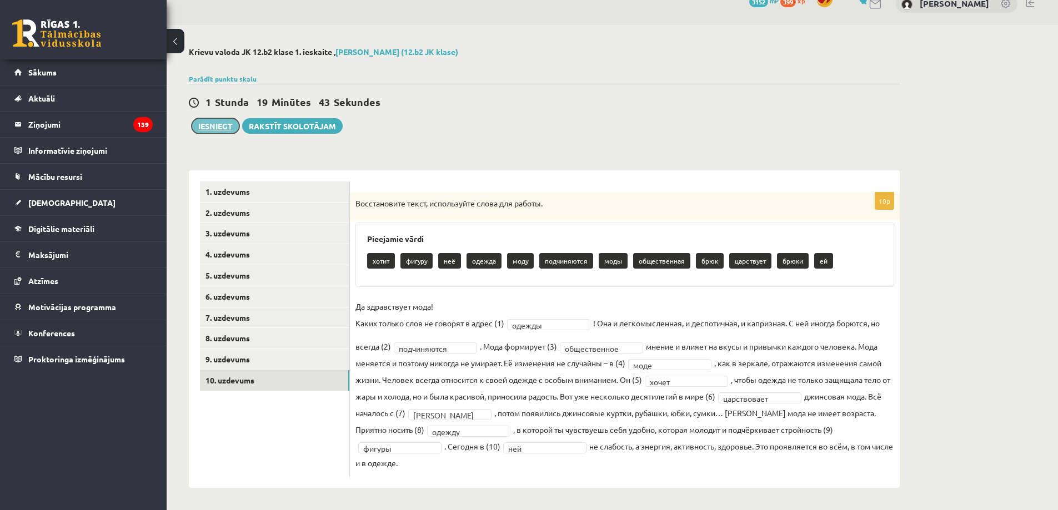
click at [233, 128] on button "Iesniegt" at bounding box center [216, 126] width 48 height 16
